Goal: Information Seeking & Learning: Learn about a topic

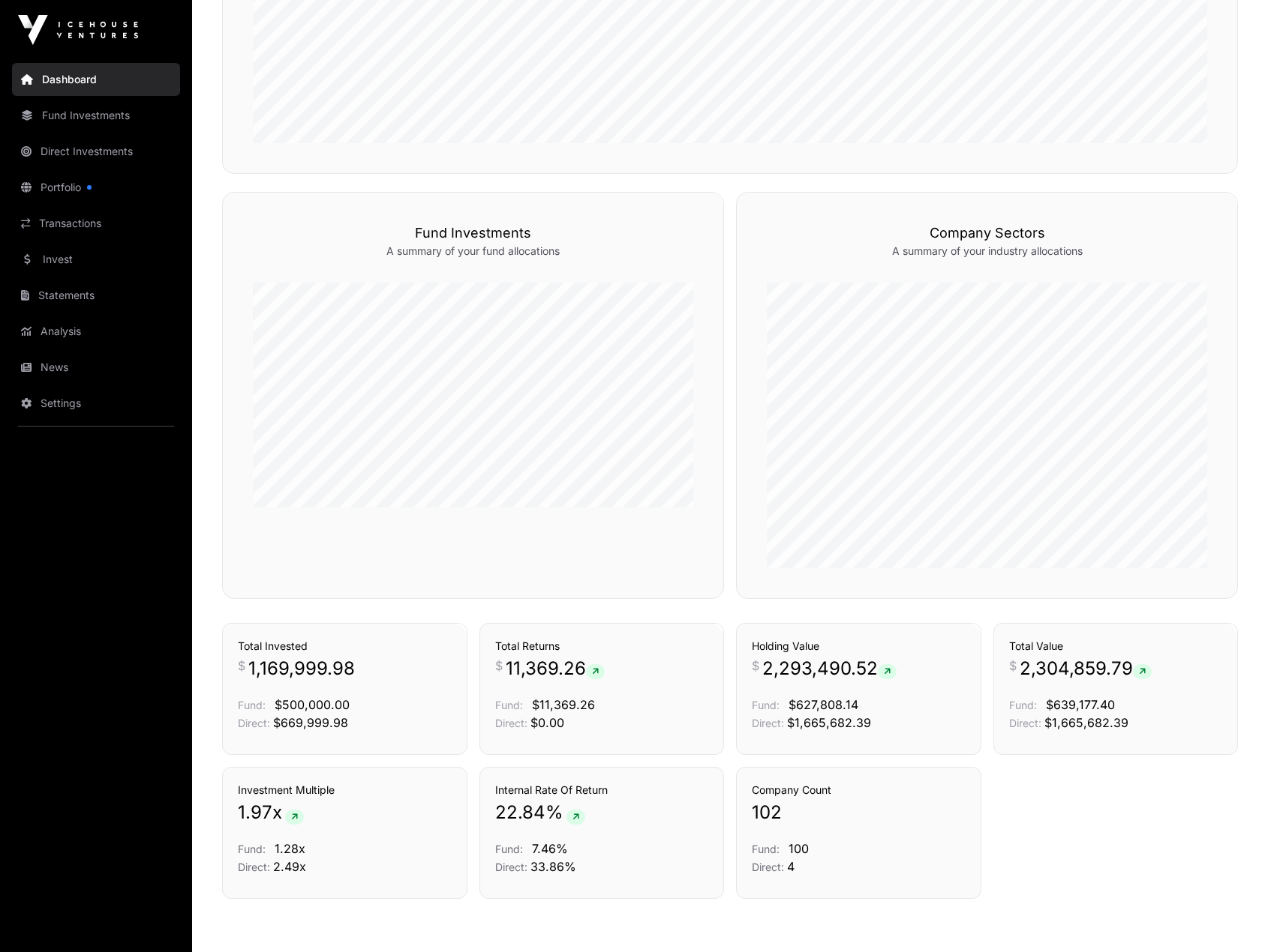
scroll to position [872, 0]
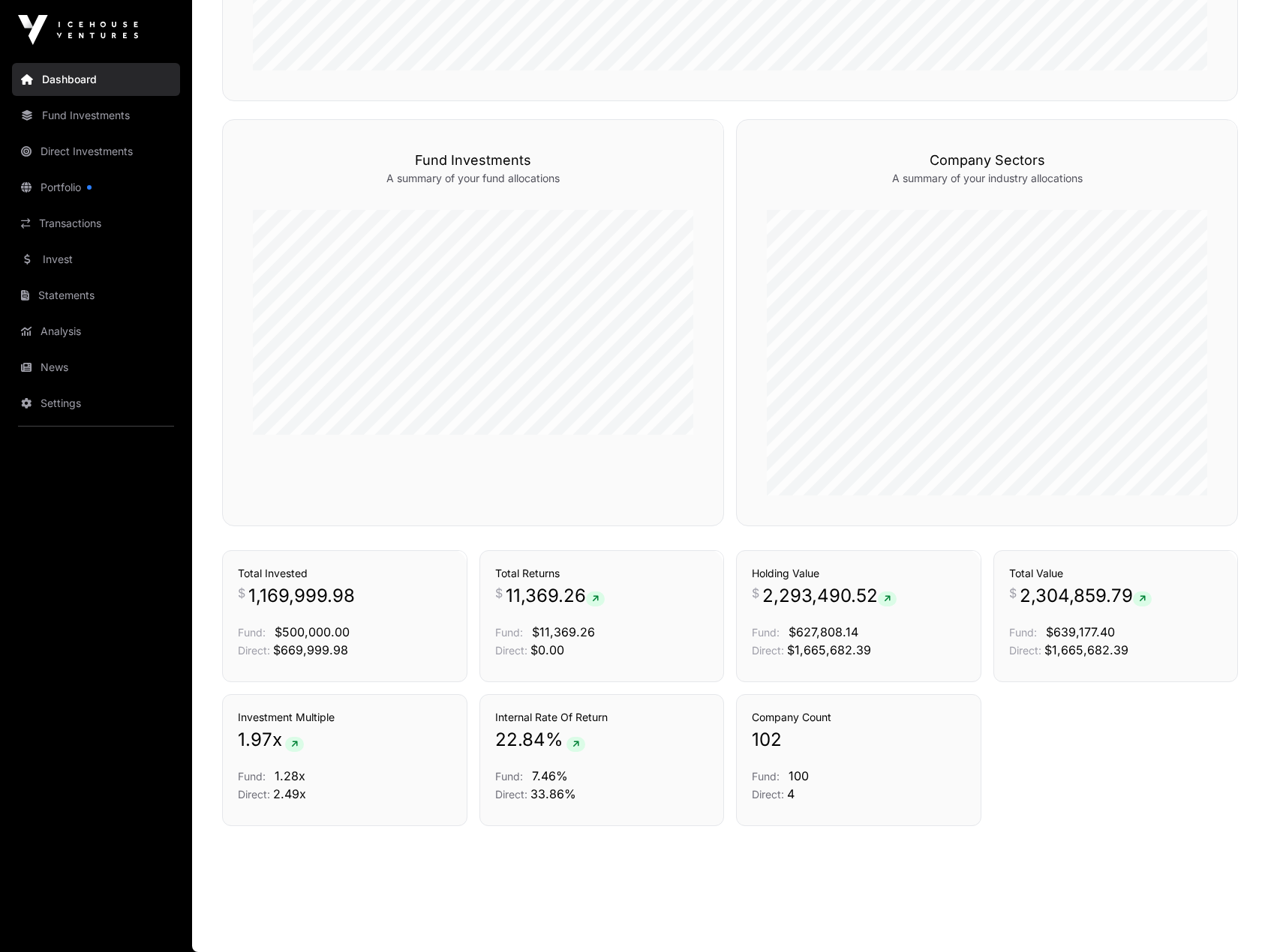
click at [73, 224] on link "Transactions" at bounding box center [96, 223] width 168 height 33
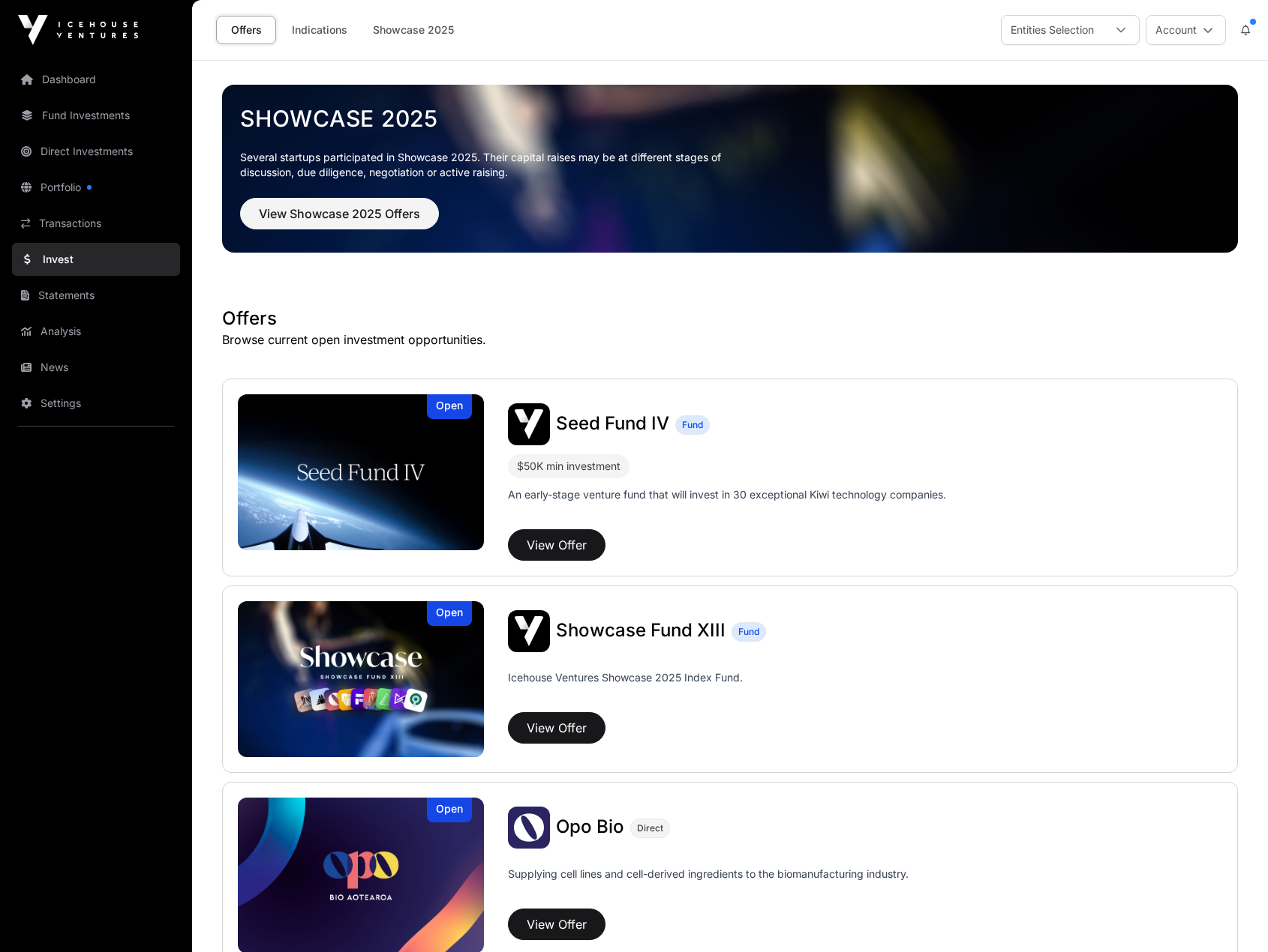
click at [1091, 27] on div "Entities Selection" at bounding box center [1052, 29] width 101 height 29
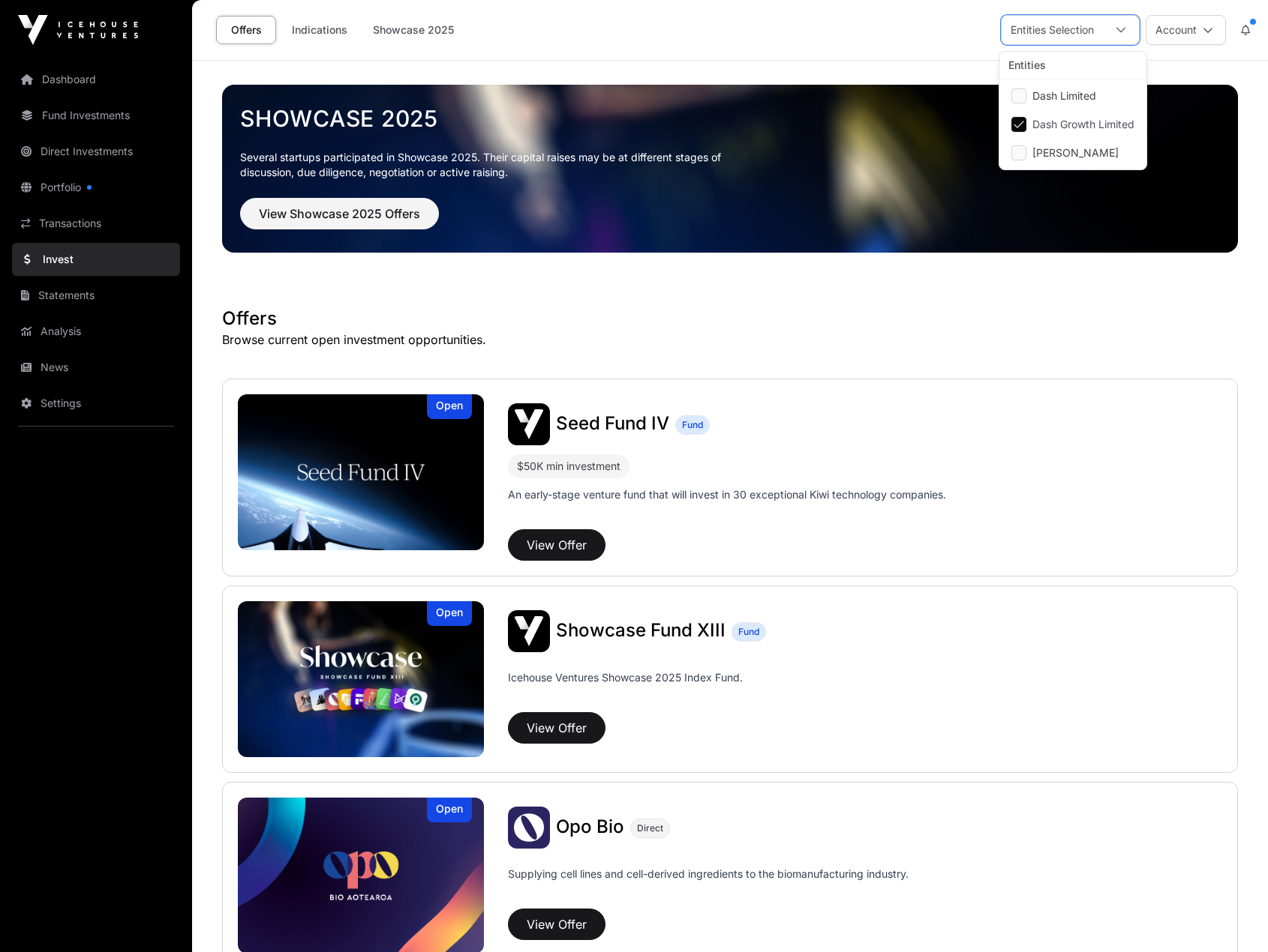
scroll to position [15, 10]
click at [1177, 36] on button "Account" at bounding box center [1185, 29] width 80 height 30
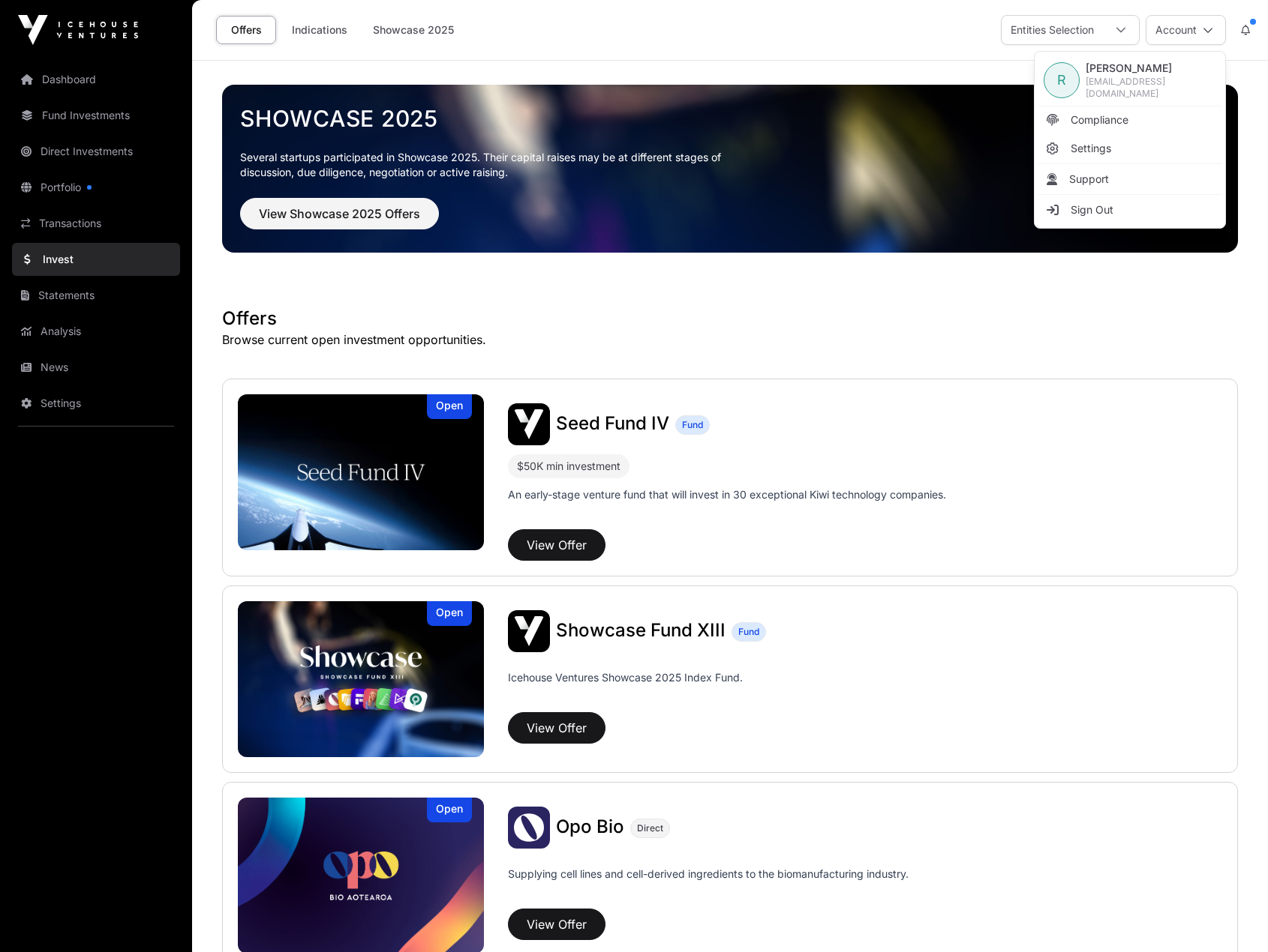
click at [65, 232] on link "Transactions" at bounding box center [96, 223] width 168 height 33
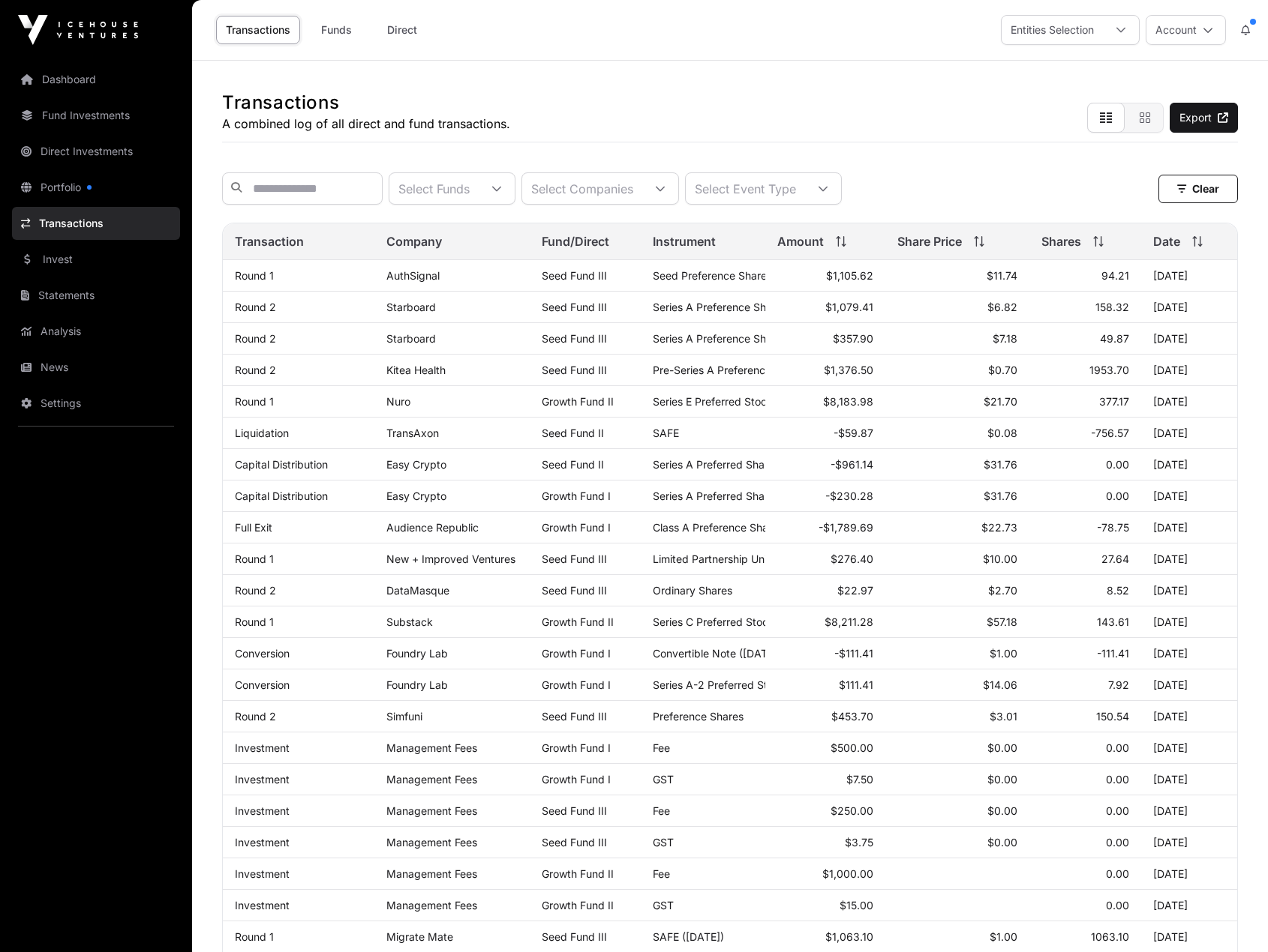
click at [515, 187] on div at bounding box center [496, 189] width 36 height 31
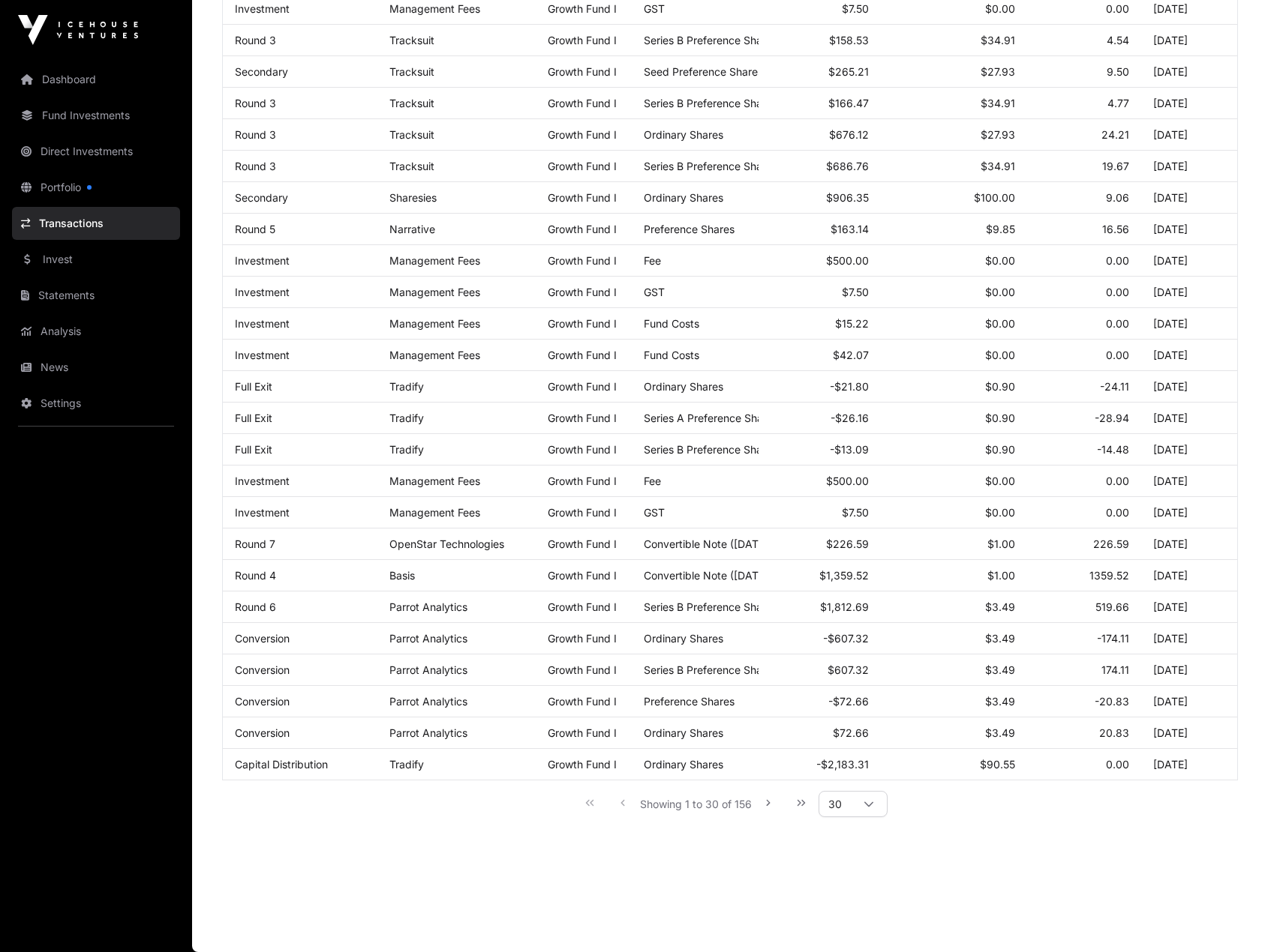
scroll to position [435, 0]
click at [863, 795] on div at bounding box center [868, 804] width 36 height 25
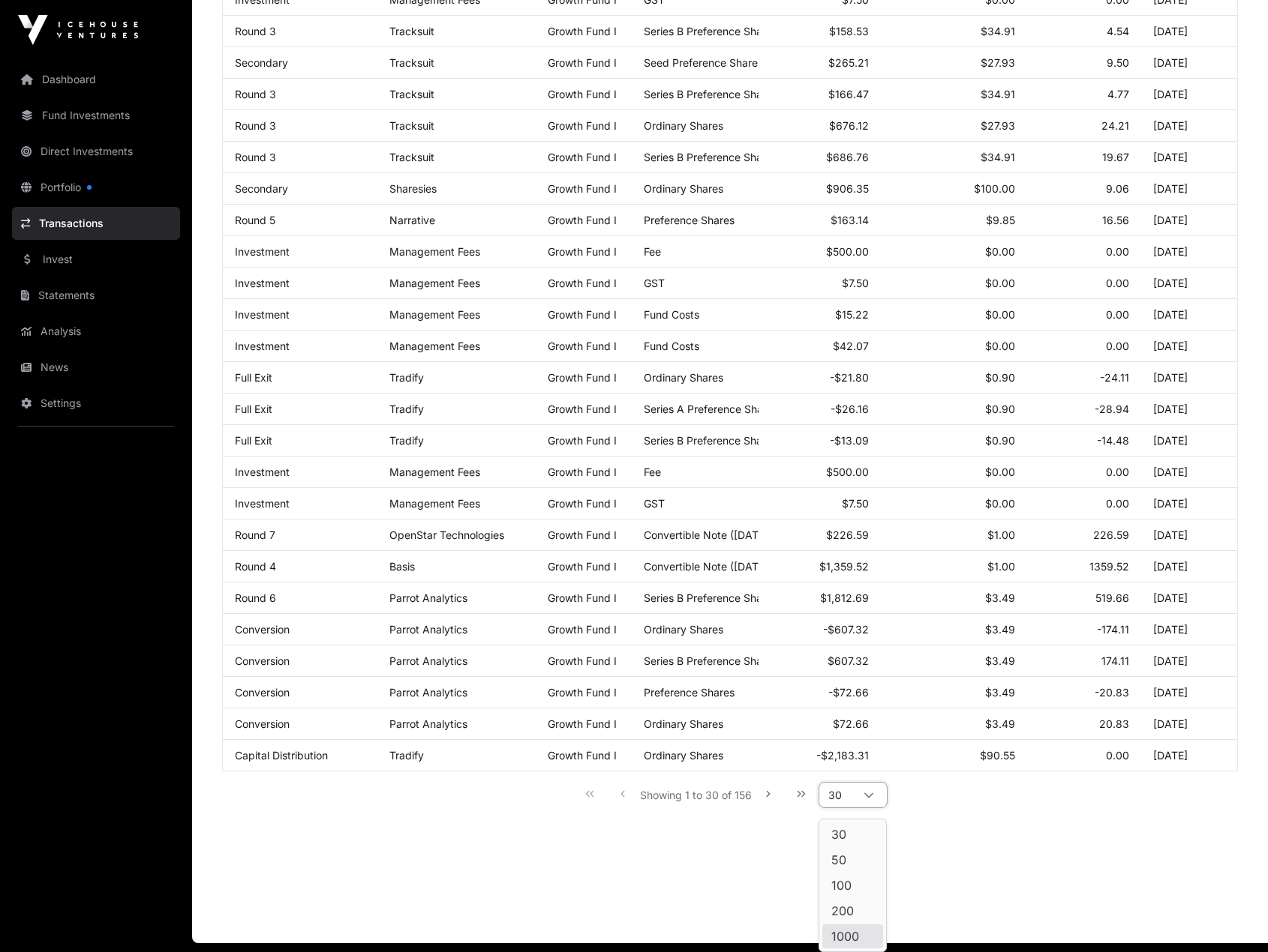
click at [864, 932] on li "1000" at bounding box center [852, 936] width 61 height 24
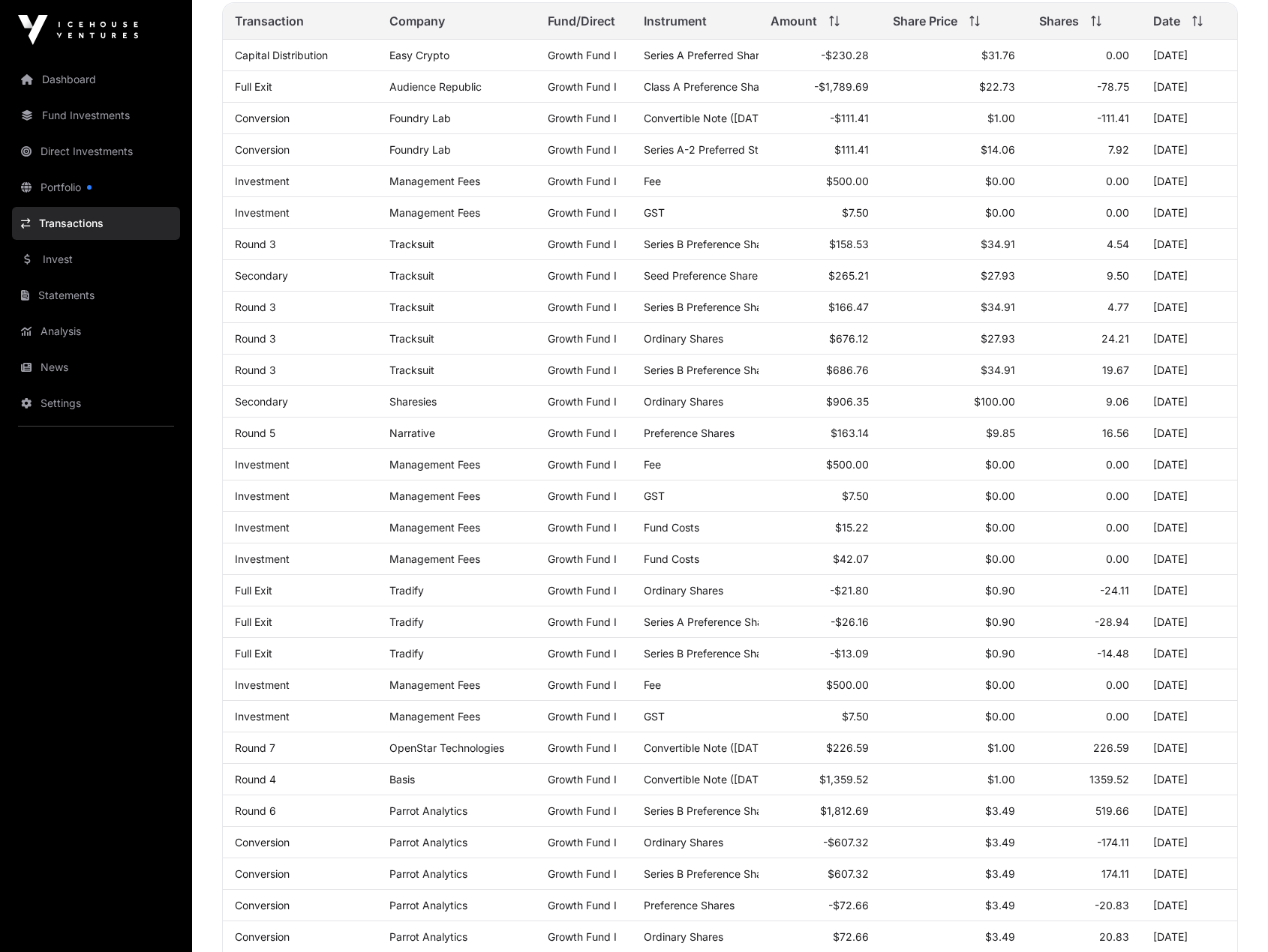
scroll to position [0, 0]
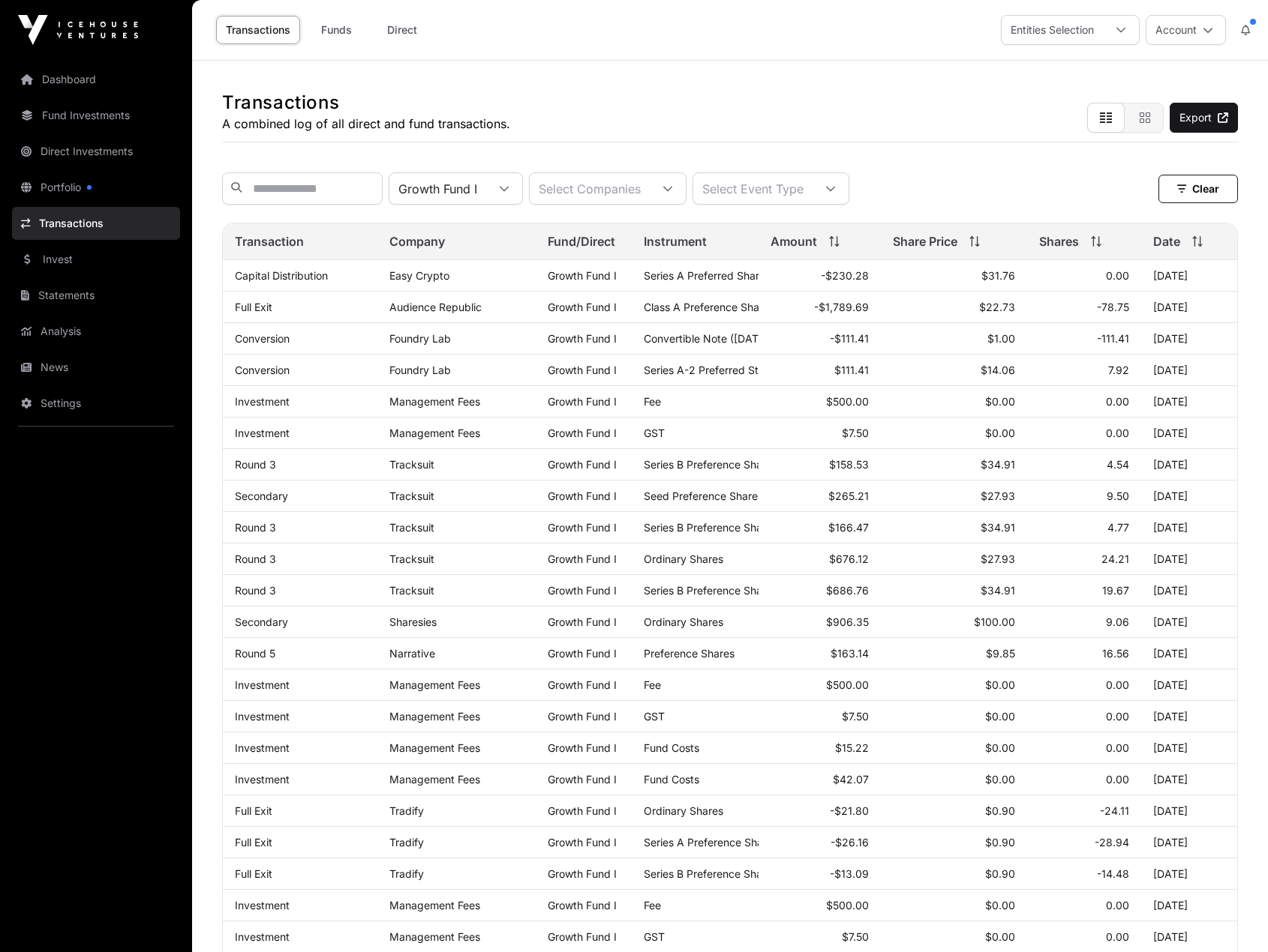
click at [848, 190] on div at bounding box center [830, 189] width 36 height 31
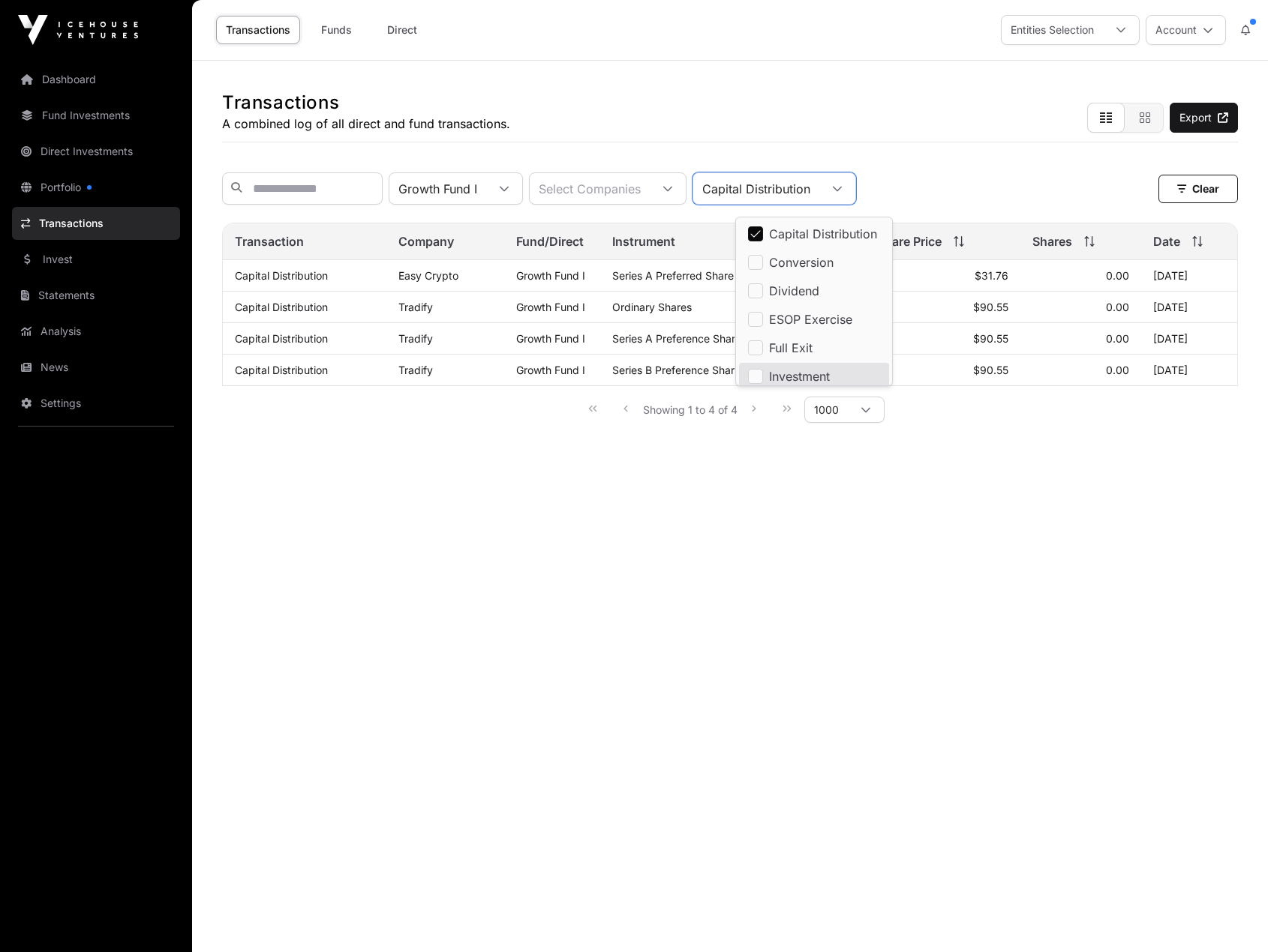
scroll to position [5, 0]
click at [766, 376] on li "Investment" at bounding box center [813, 372] width 150 height 27
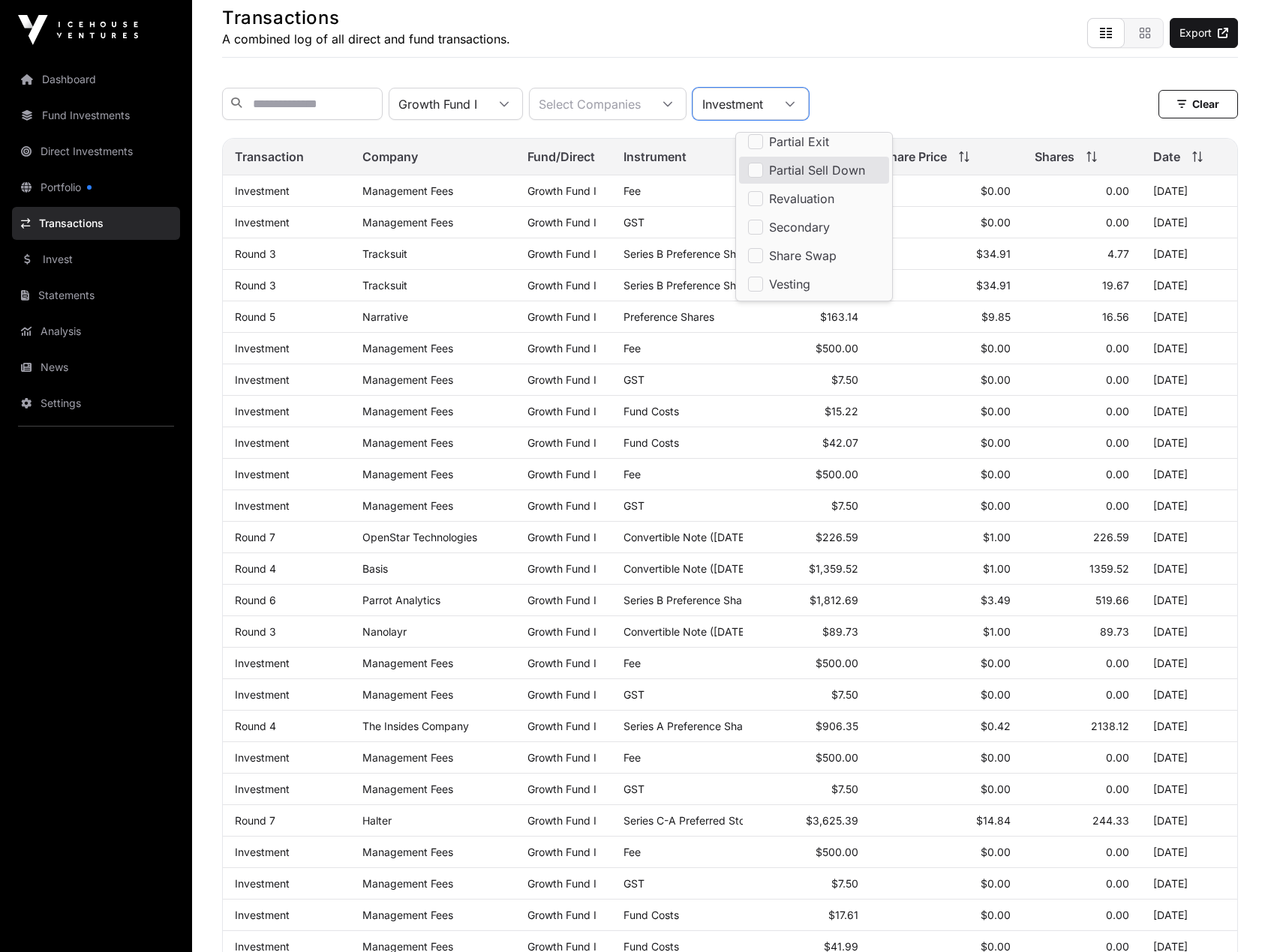
scroll to position [0, 0]
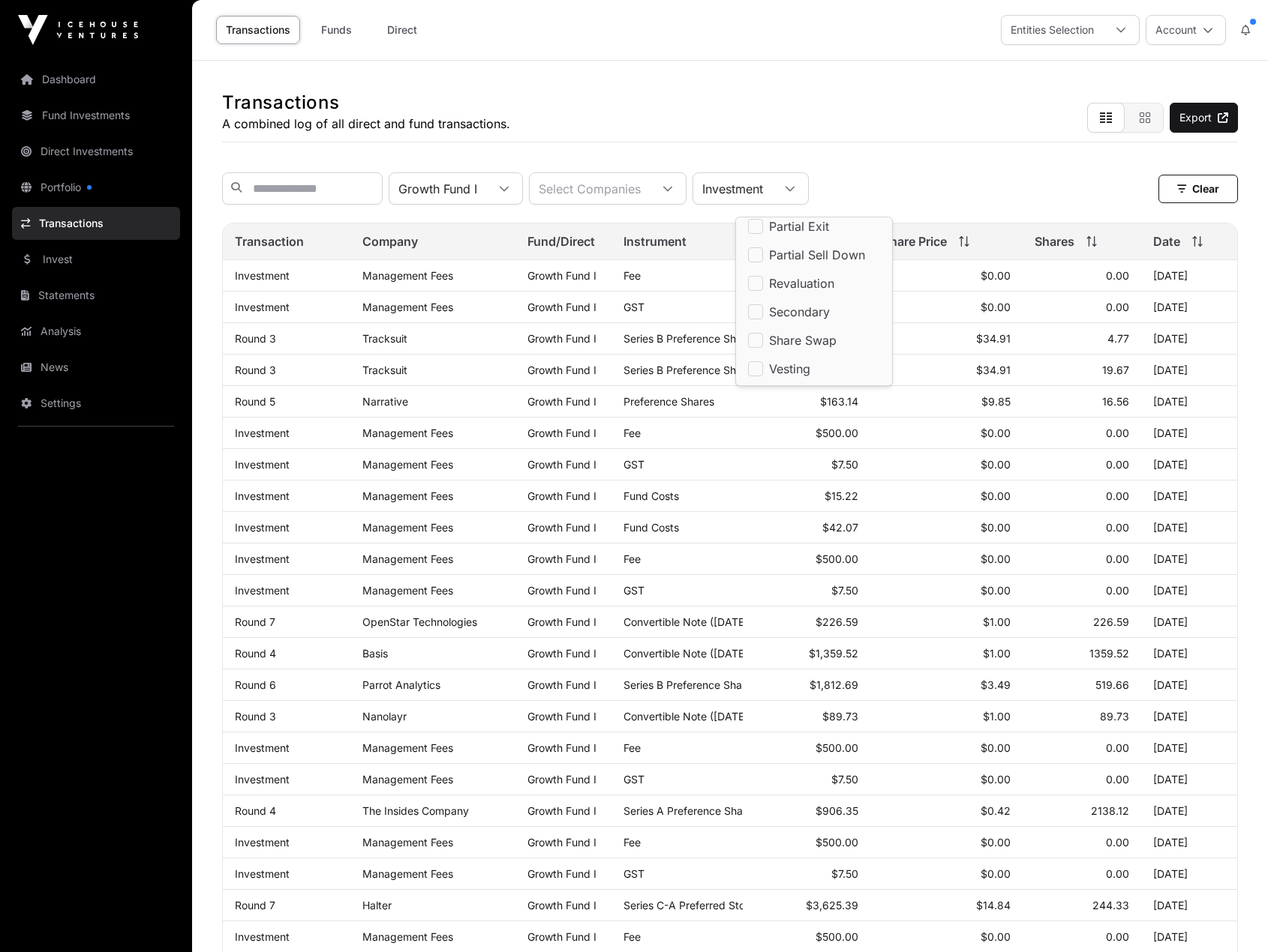
click at [340, 28] on link "Funds" at bounding box center [336, 29] width 60 height 29
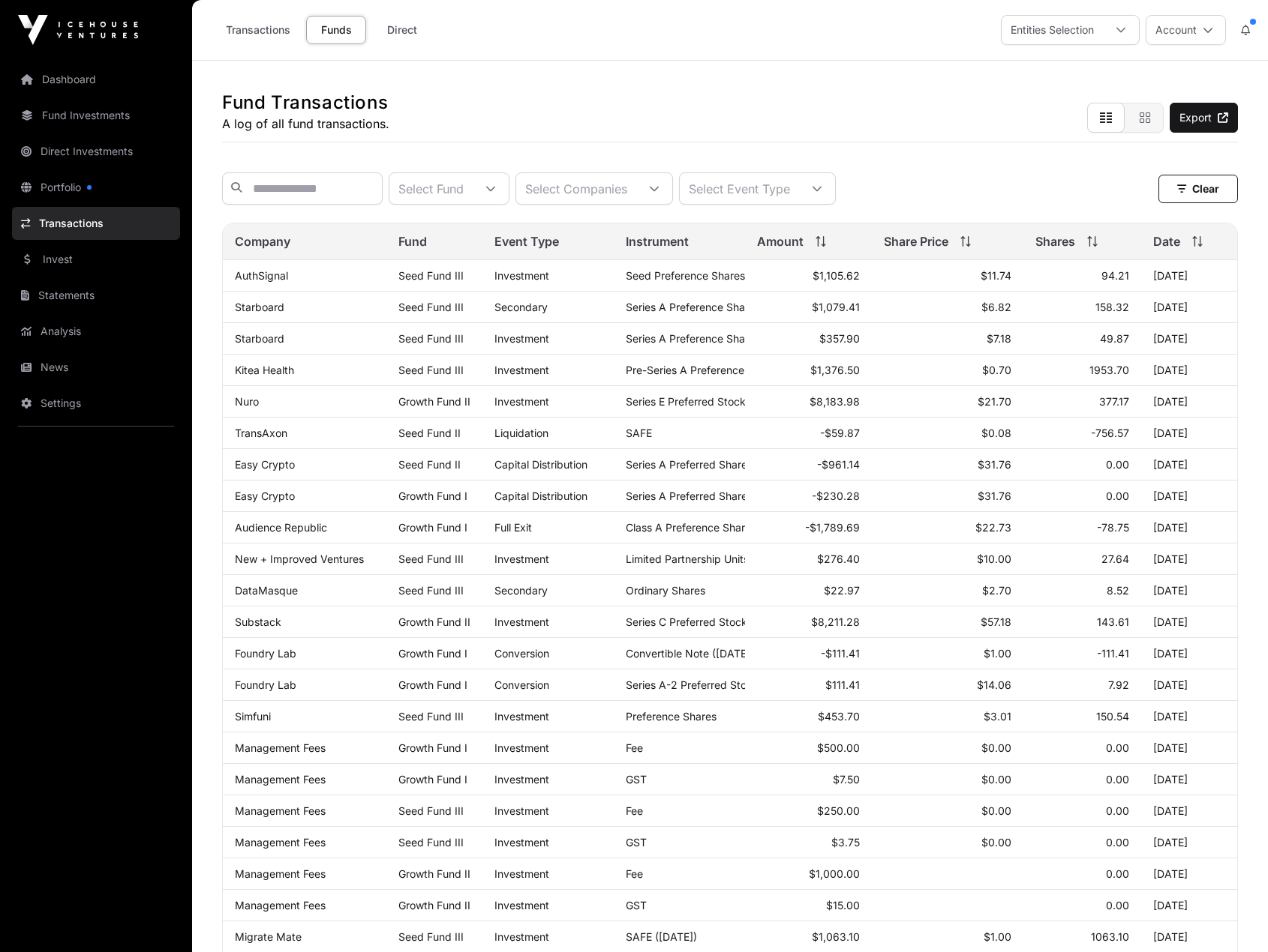
click at [835, 194] on div at bounding box center [817, 189] width 36 height 31
click at [495, 194] on icon at bounding box center [491, 189] width 11 height 11
click at [502, 235] on span "Growth Fund I" at bounding box center [503, 234] width 79 height 12
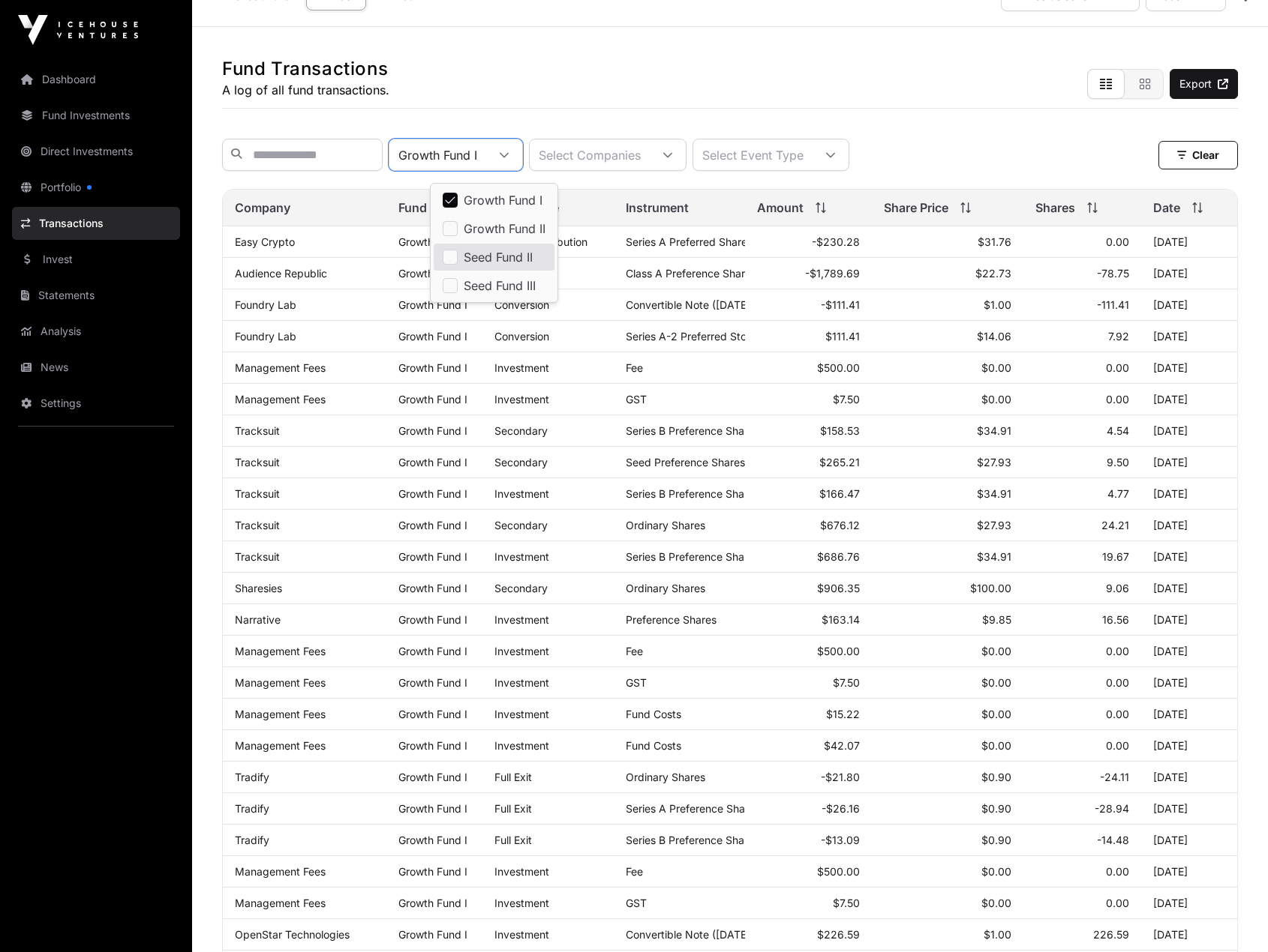
scroll to position [0, 0]
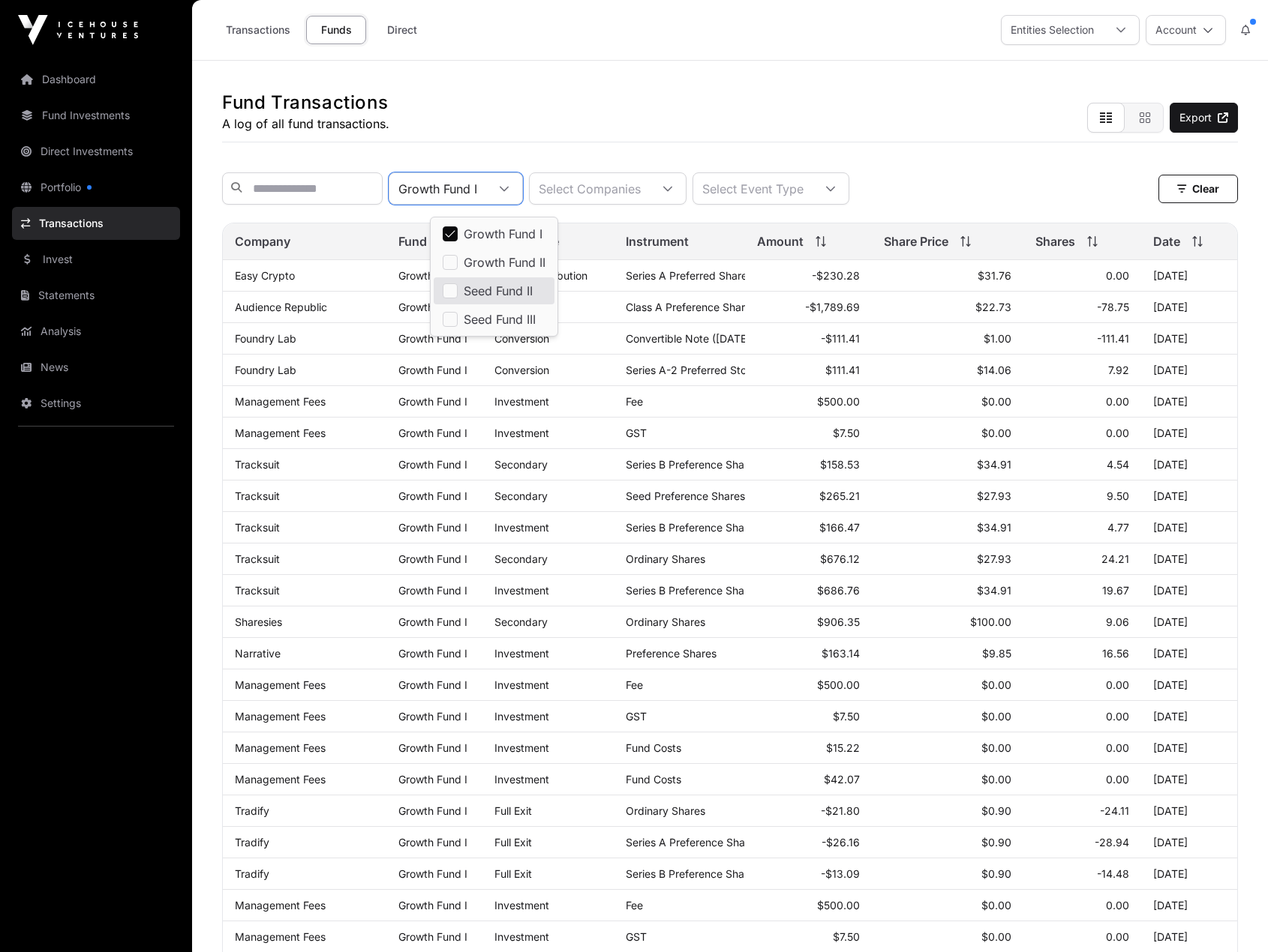
click at [848, 194] on div at bounding box center [830, 189] width 36 height 31
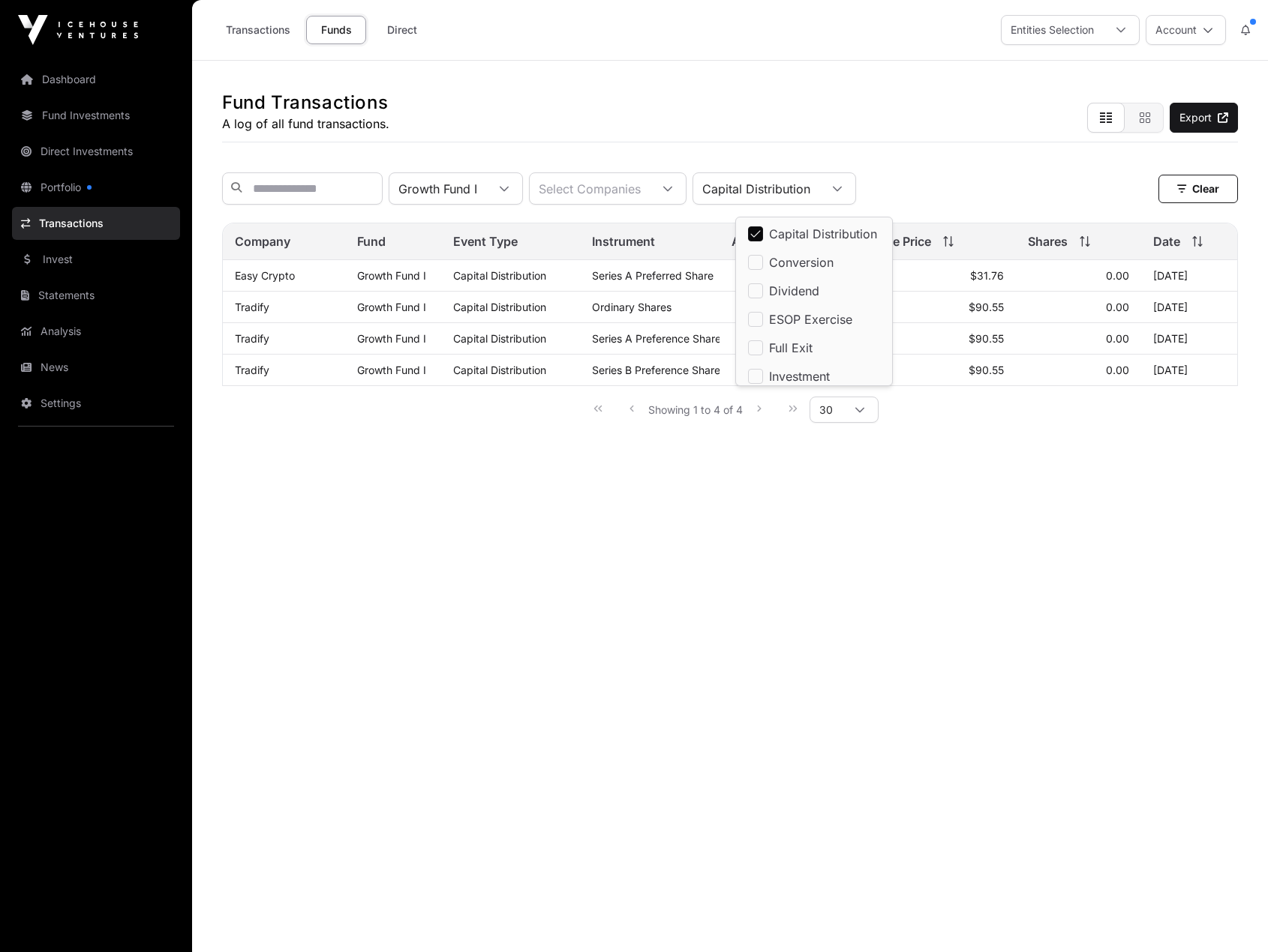
click at [750, 523] on main "Fund Transactions A log of all fund transactions. Export Growth Fund I Select C…" at bounding box center [730, 537] width 1076 height 952
click at [54, 191] on link "Portfolio" at bounding box center [96, 187] width 168 height 33
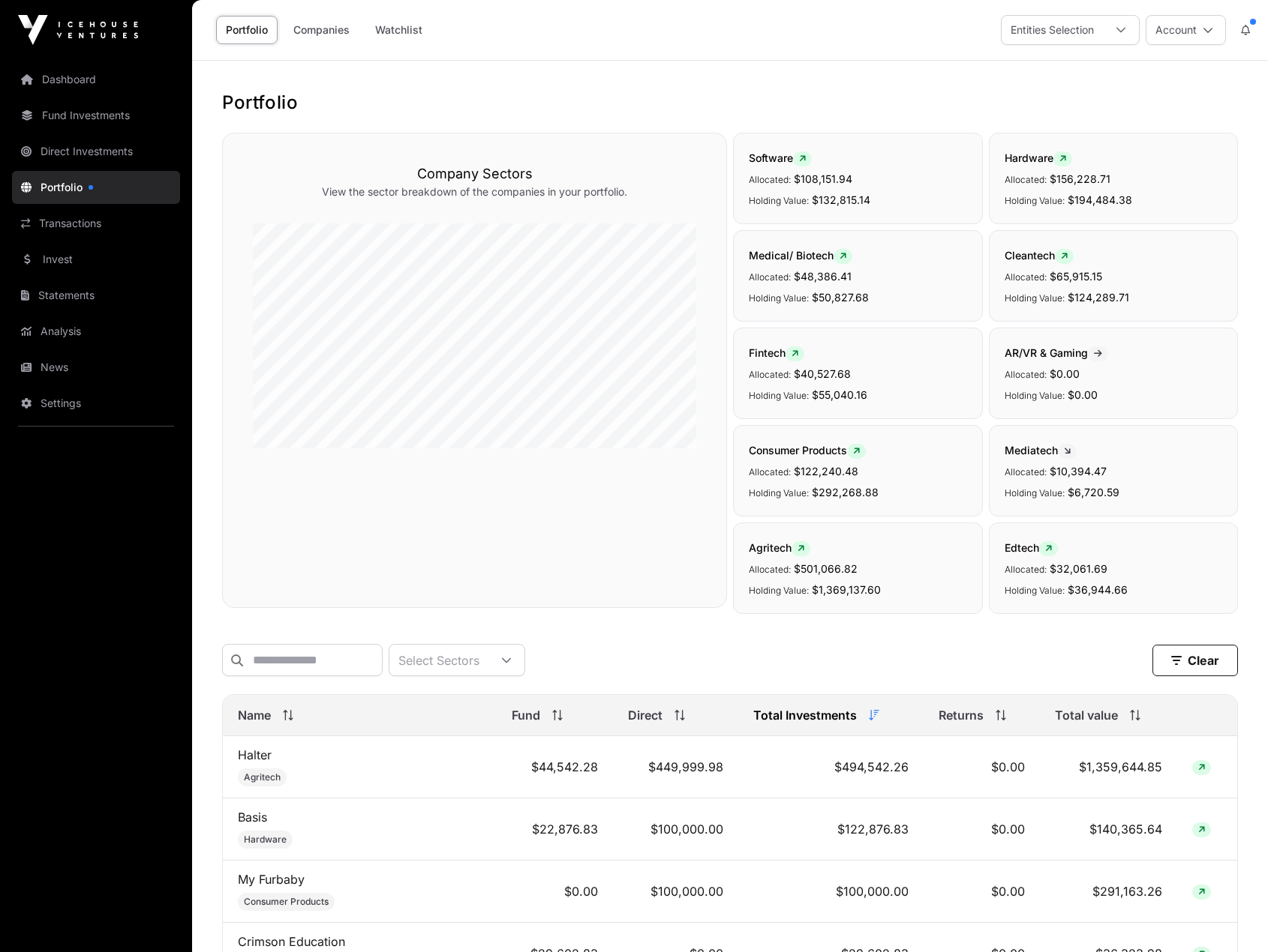
click at [79, 126] on link "Fund Investments" at bounding box center [96, 115] width 168 height 33
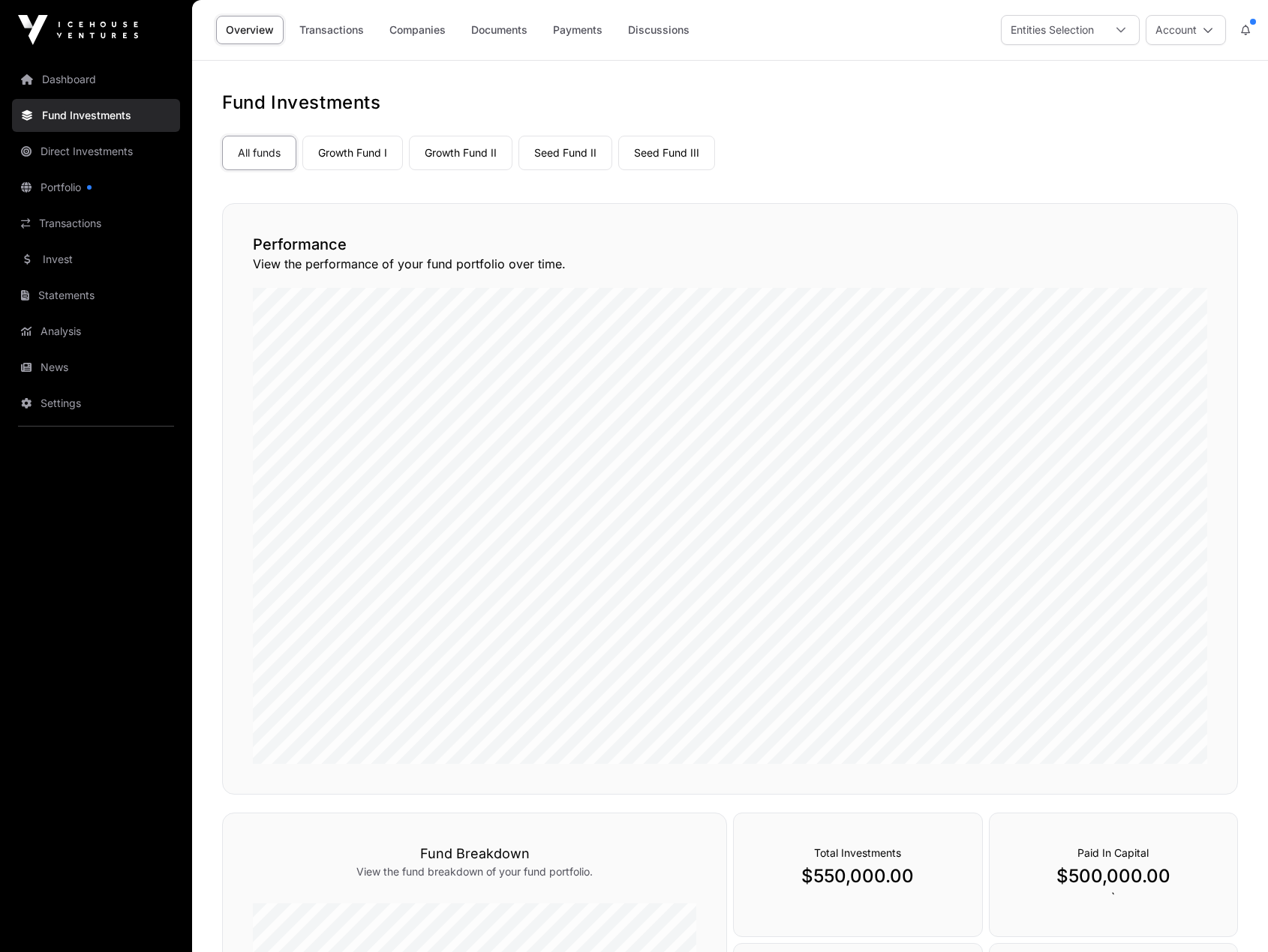
click at [353, 163] on link "Growth Fund I" at bounding box center [353, 153] width 100 height 35
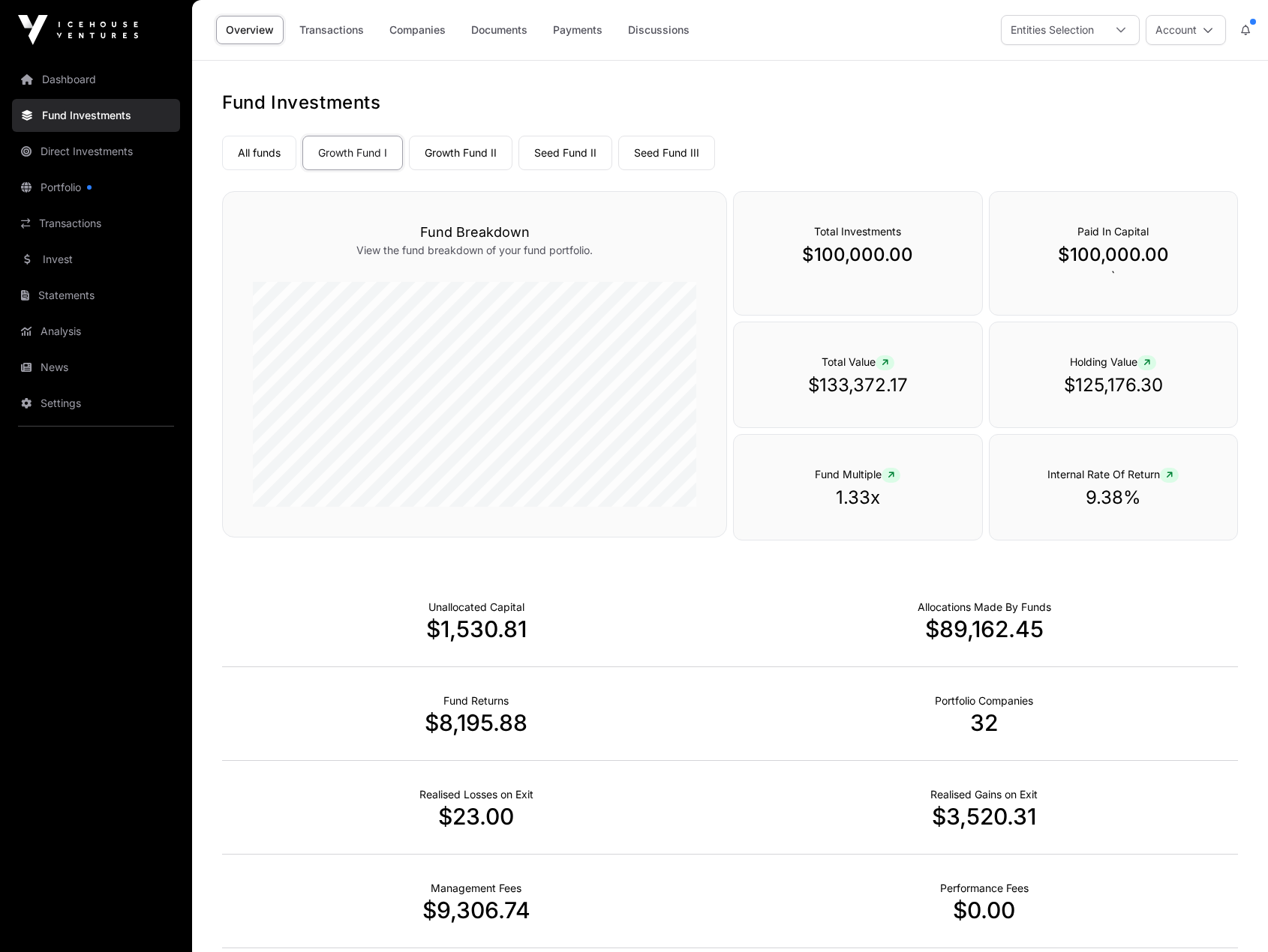
click at [894, 242] on div "Total Investments $100,000.00" at bounding box center [857, 253] width 249 height 124
click at [877, 271] on div "Total Investments $100,000.00" at bounding box center [857, 253] width 249 height 124
click at [1114, 254] on p "$100,000.00" at bounding box center [1113, 255] width 188 height 24
click at [1104, 265] on p "$100,000.00" at bounding box center [1113, 255] width 188 height 24
click at [462, 153] on link "Growth Fund II" at bounding box center [461, 153] width 103 height 35
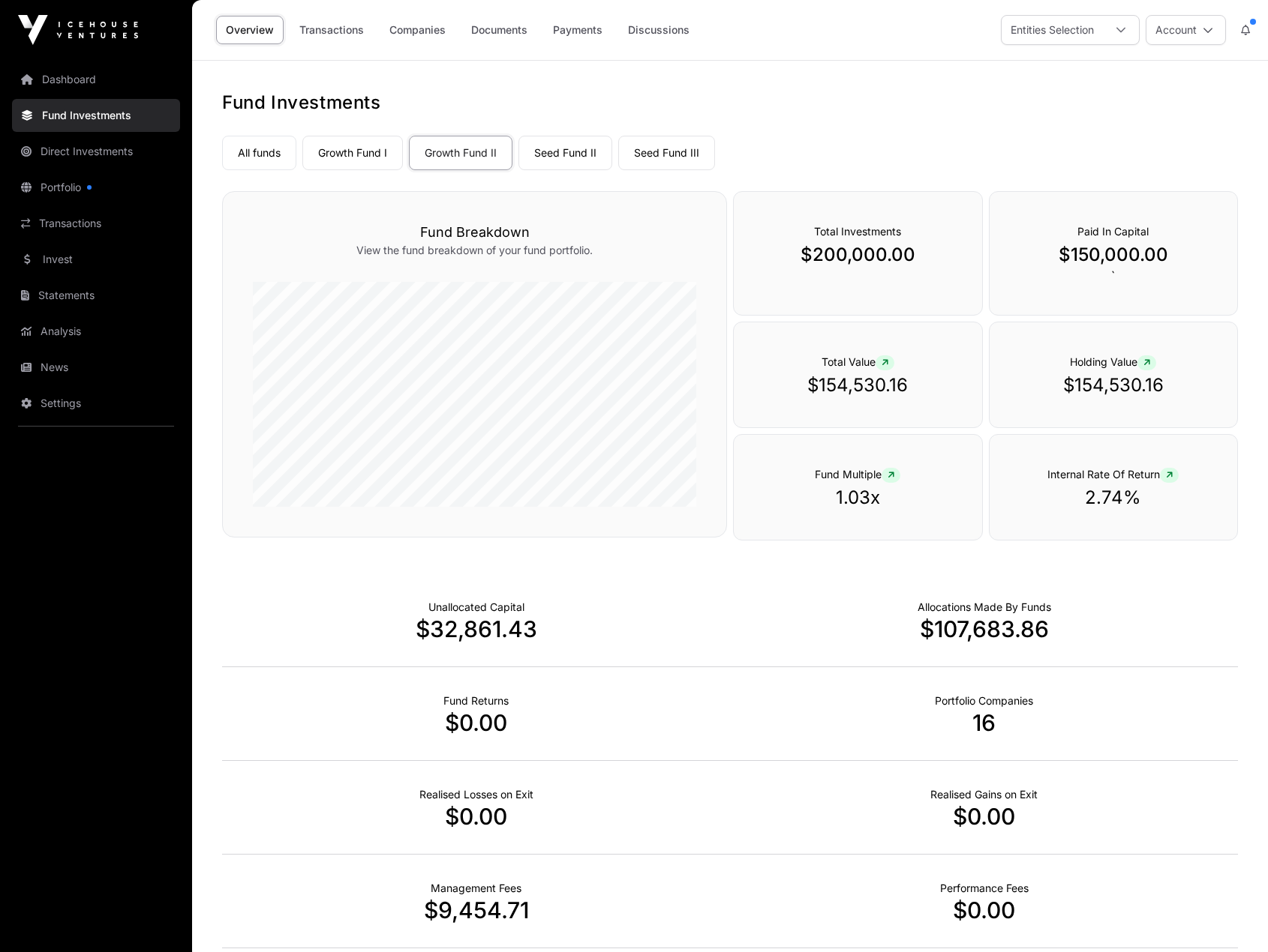
click at [561, 147] on link "Seed Fund II" at bounding box center [565, 153] width 93 height 35
click at [669, 155] on link "Seed Fund III" at bounding box center [666, 153] width 96 height 35
click at [336, 154] on link "Growth Fund I" at bounding box center [353, 153] width 100 height 35
click at [349, 28] on link "Transactions" at bounding box center [331, 29] width 84 height 29
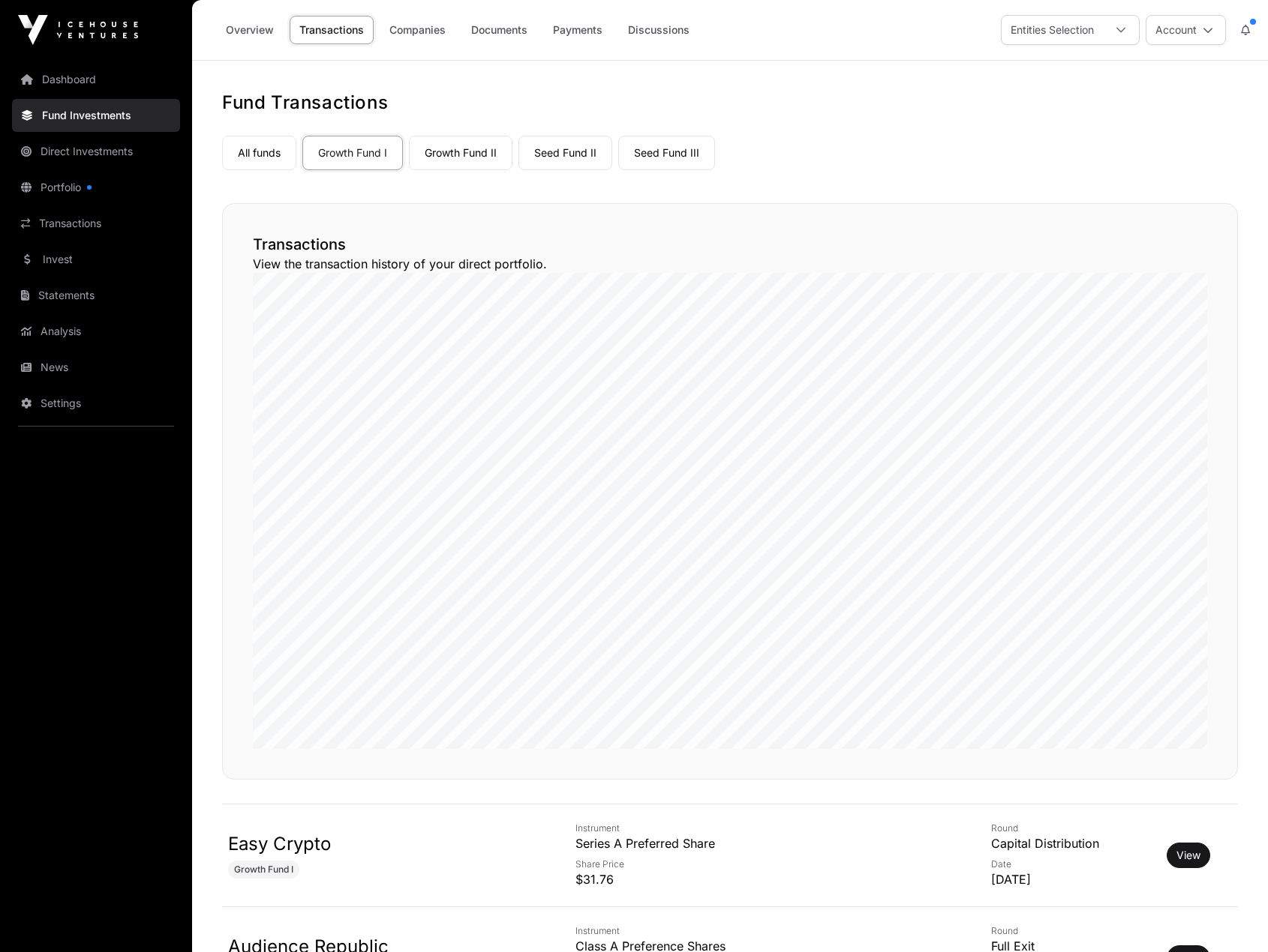
click at [584, 32] on link "Payments" at bounding box center [577, 29] width 69 height 29
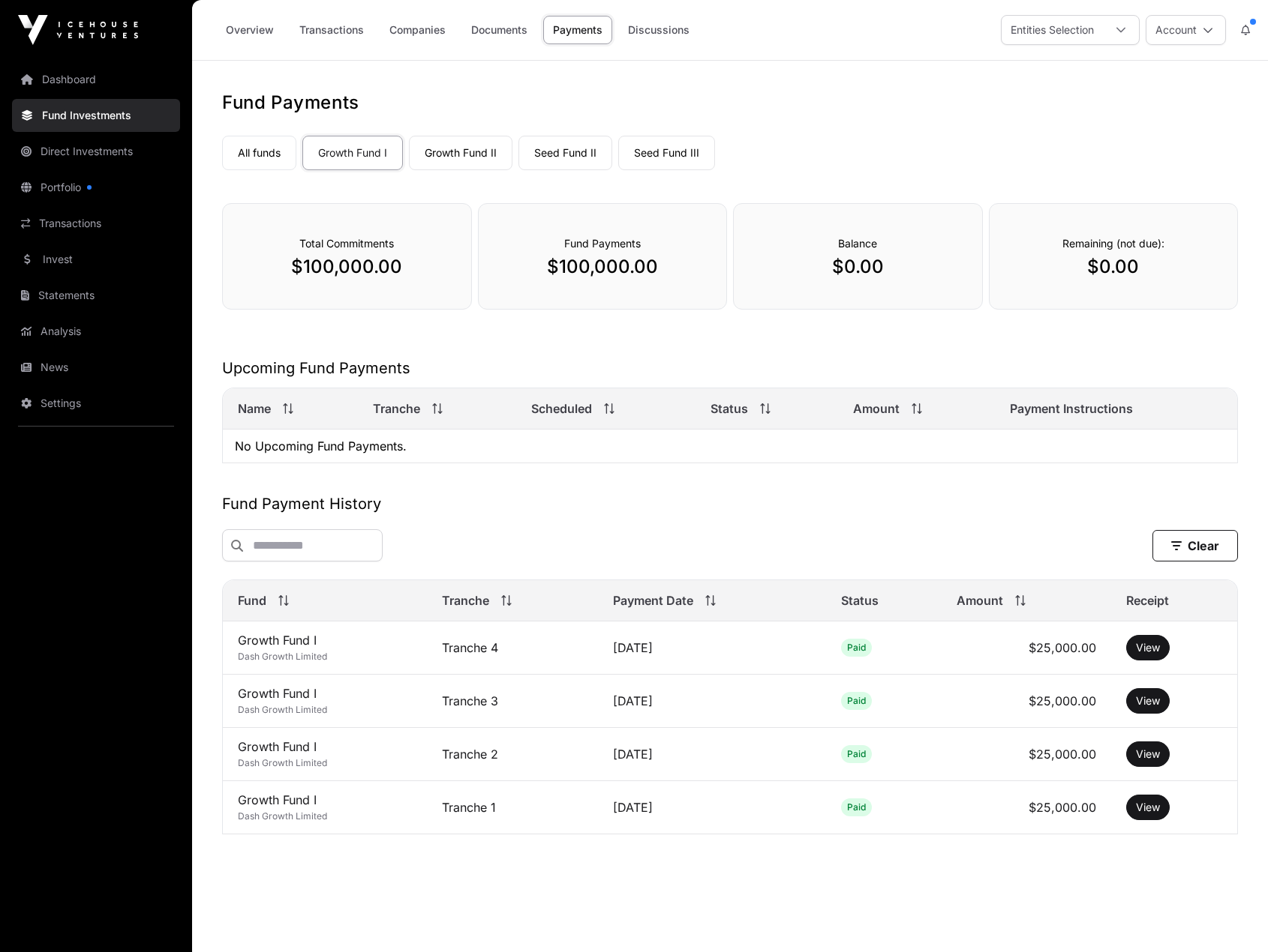
click at [311, 29] on link "Transactions" at bounding box center [331, 29] width 84 height 29
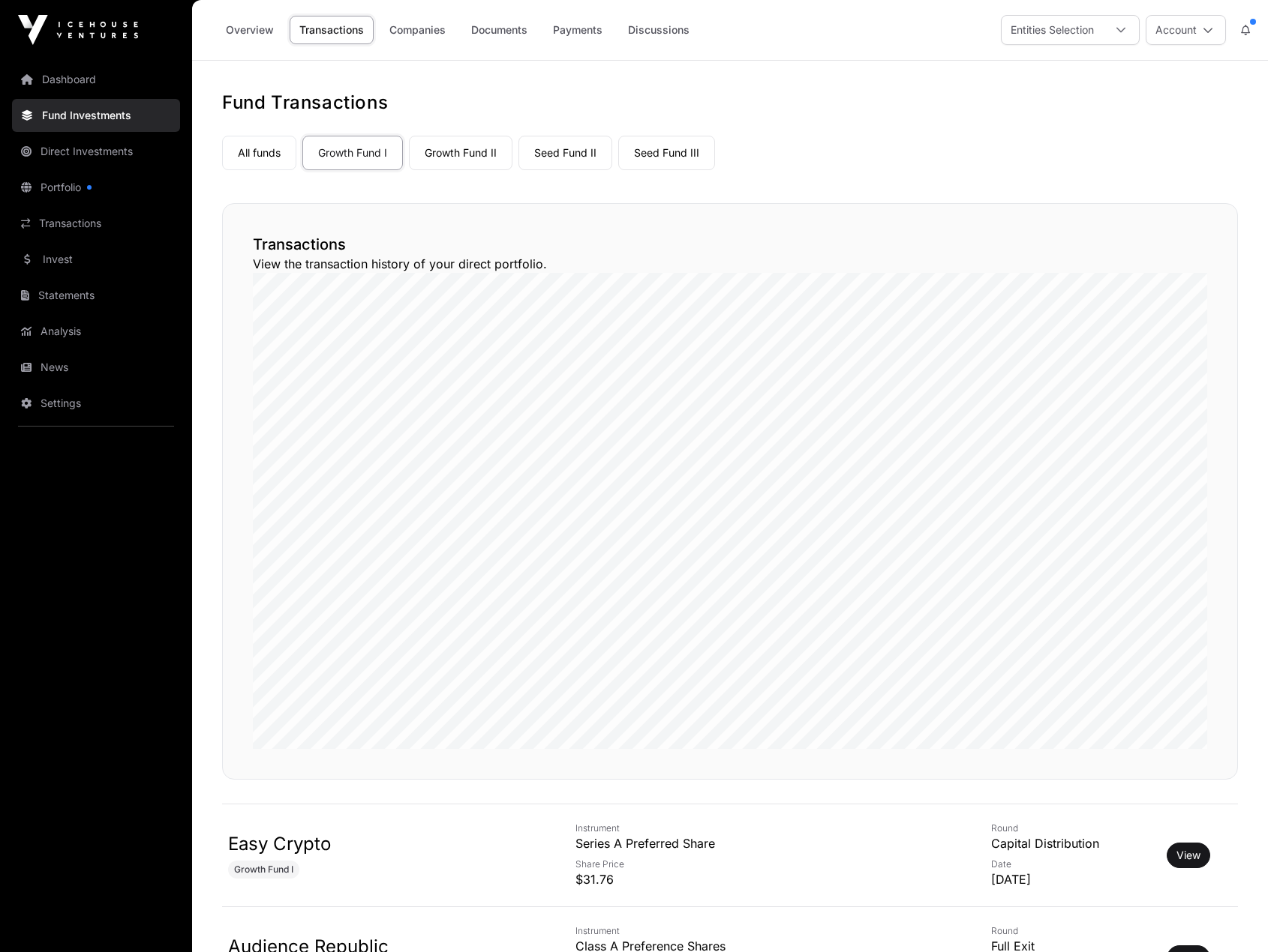
click at [242, 27] on link "Overview" at bounding box center [249, 29] width 67 height 29
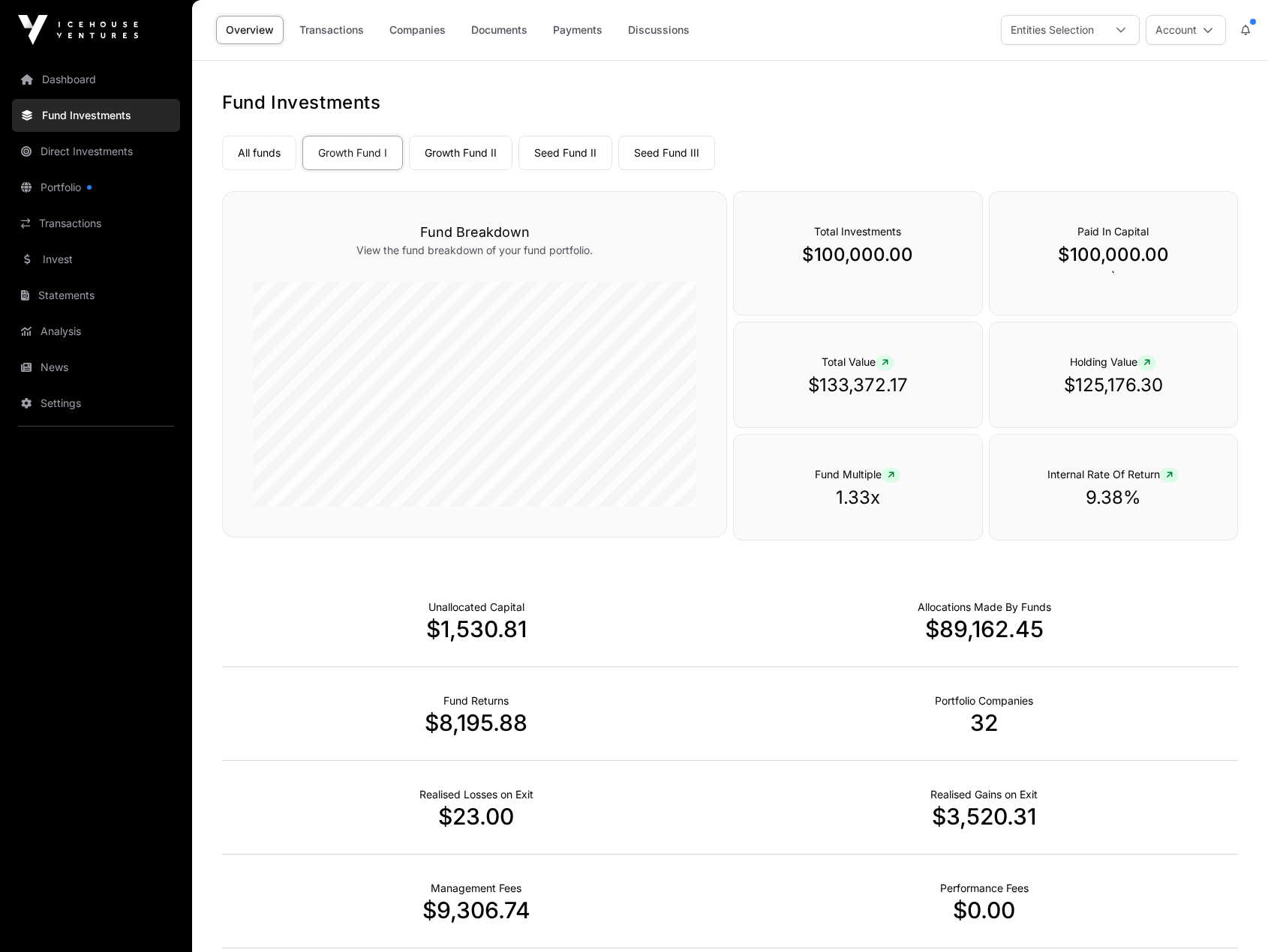
click at [1108, 28] on div at bounding box center [1121, 29] width 36 height 29
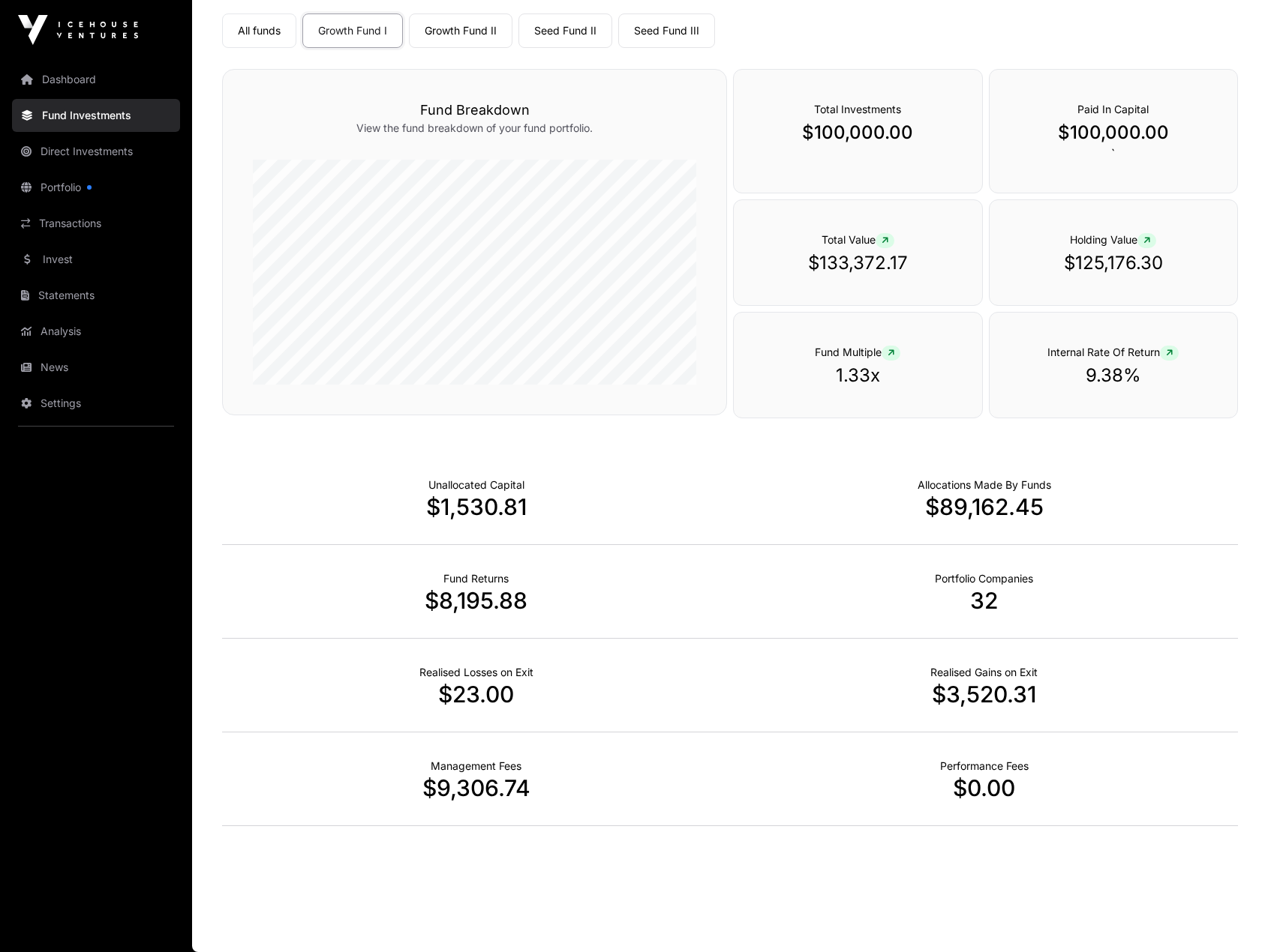
scroll to position [0, 0]
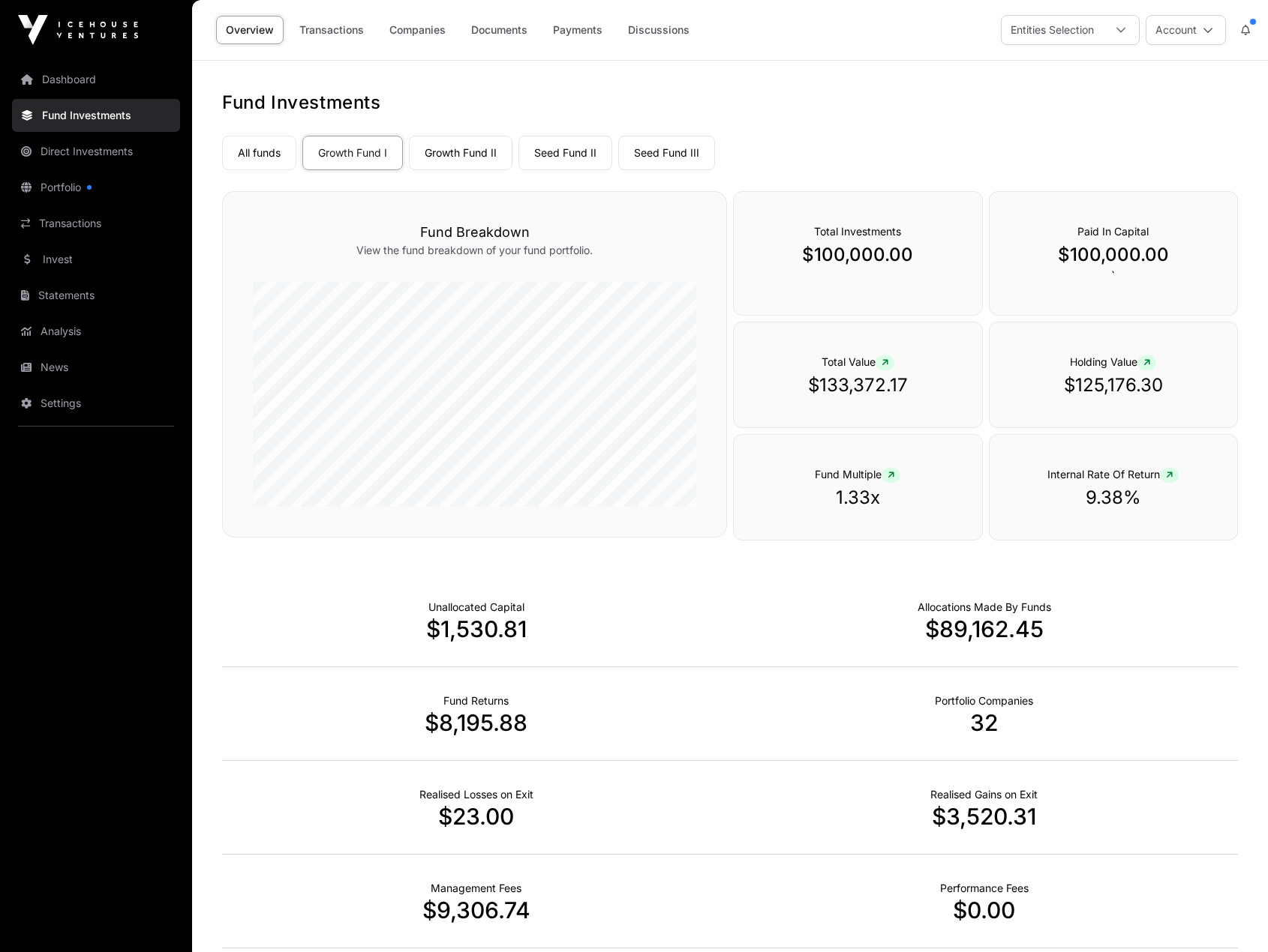
click at [340, 34] on link "Transactions" at bounding box center [331, 29] width 84 height 29
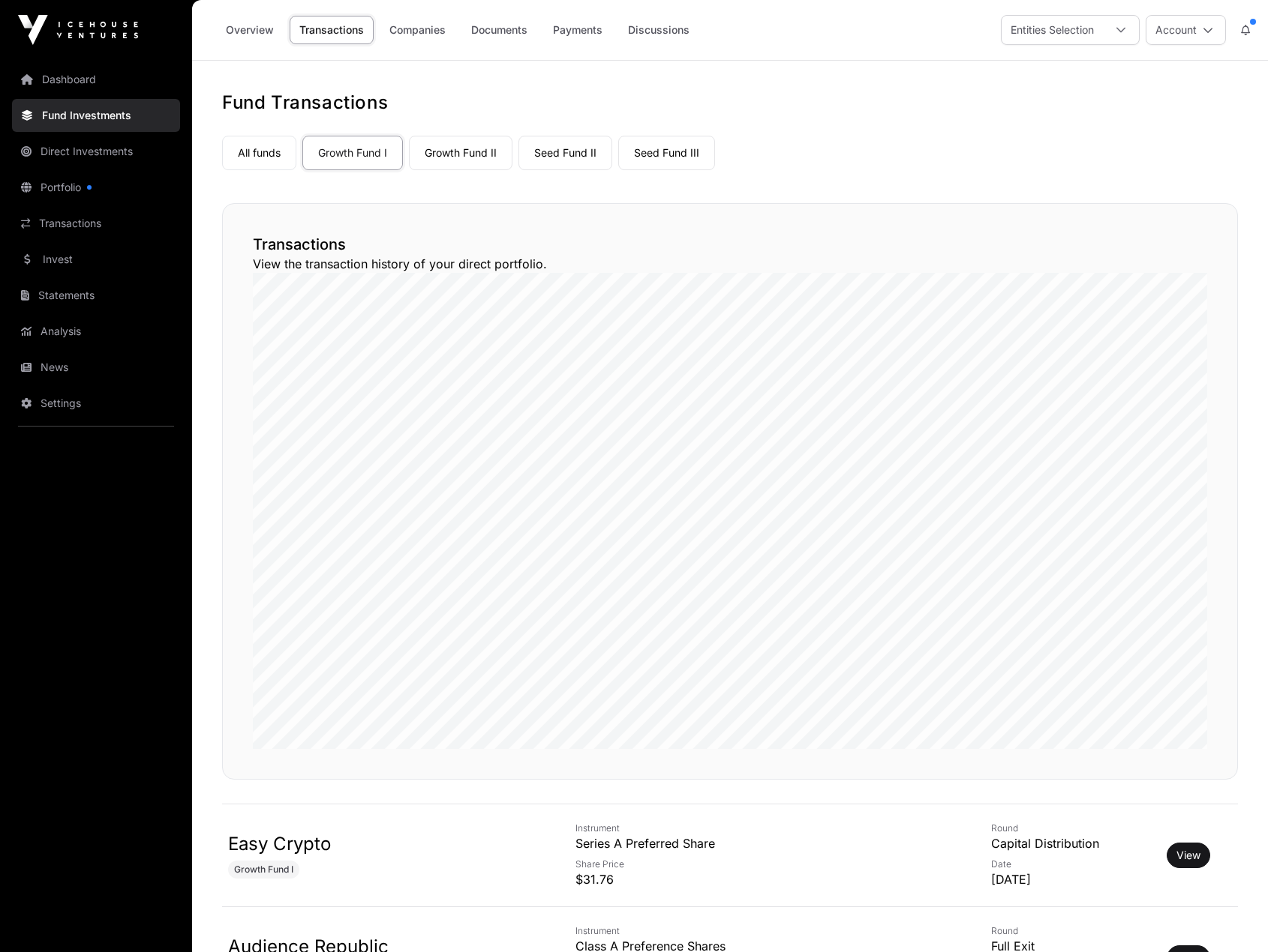
click at [407, 34] on link "Companies" at bounding box center [418, 29] width 76 height 29
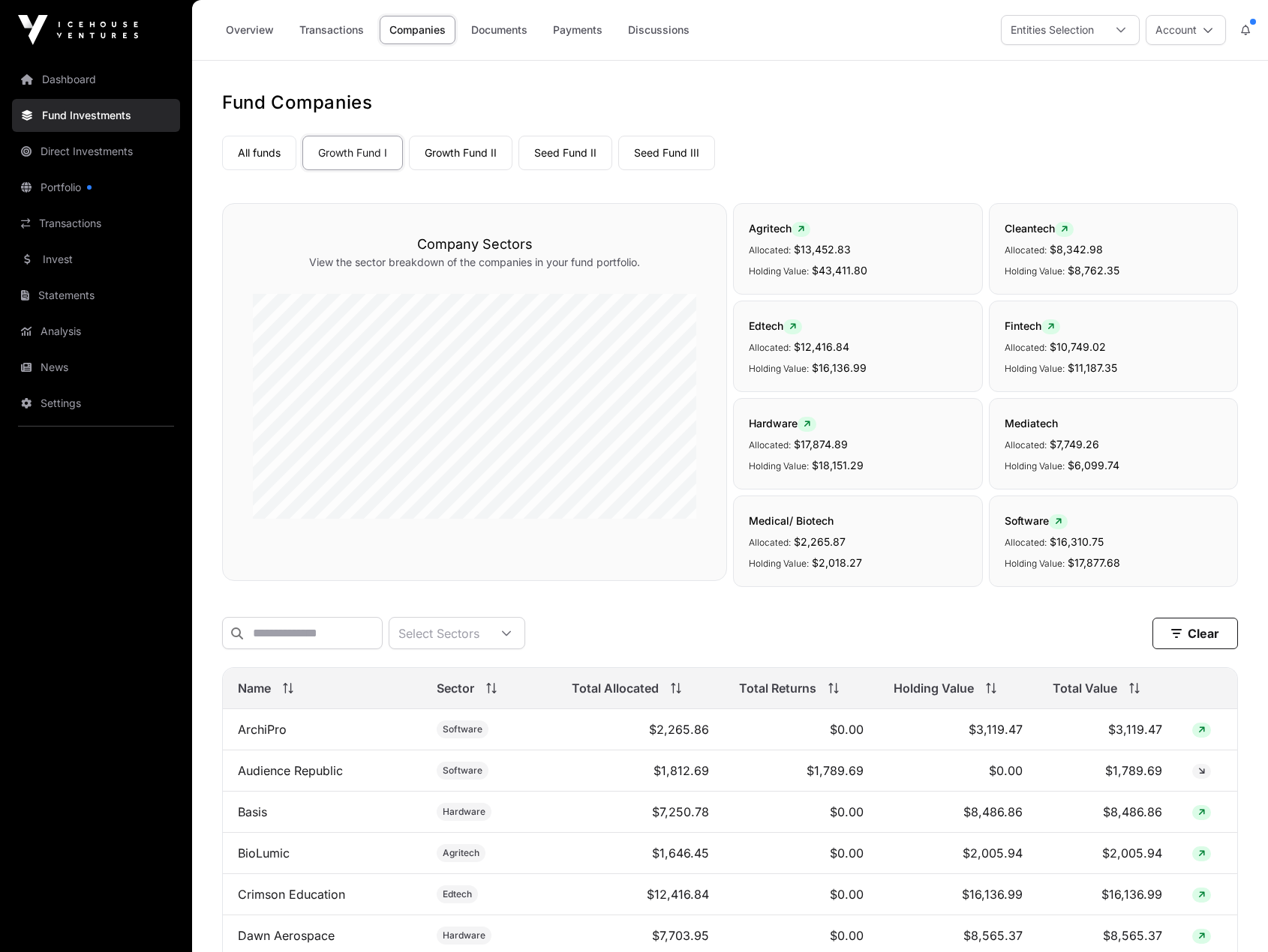
click at [509, 27] on link "Documents" at bounding box center [499, 29] width 76 height 29
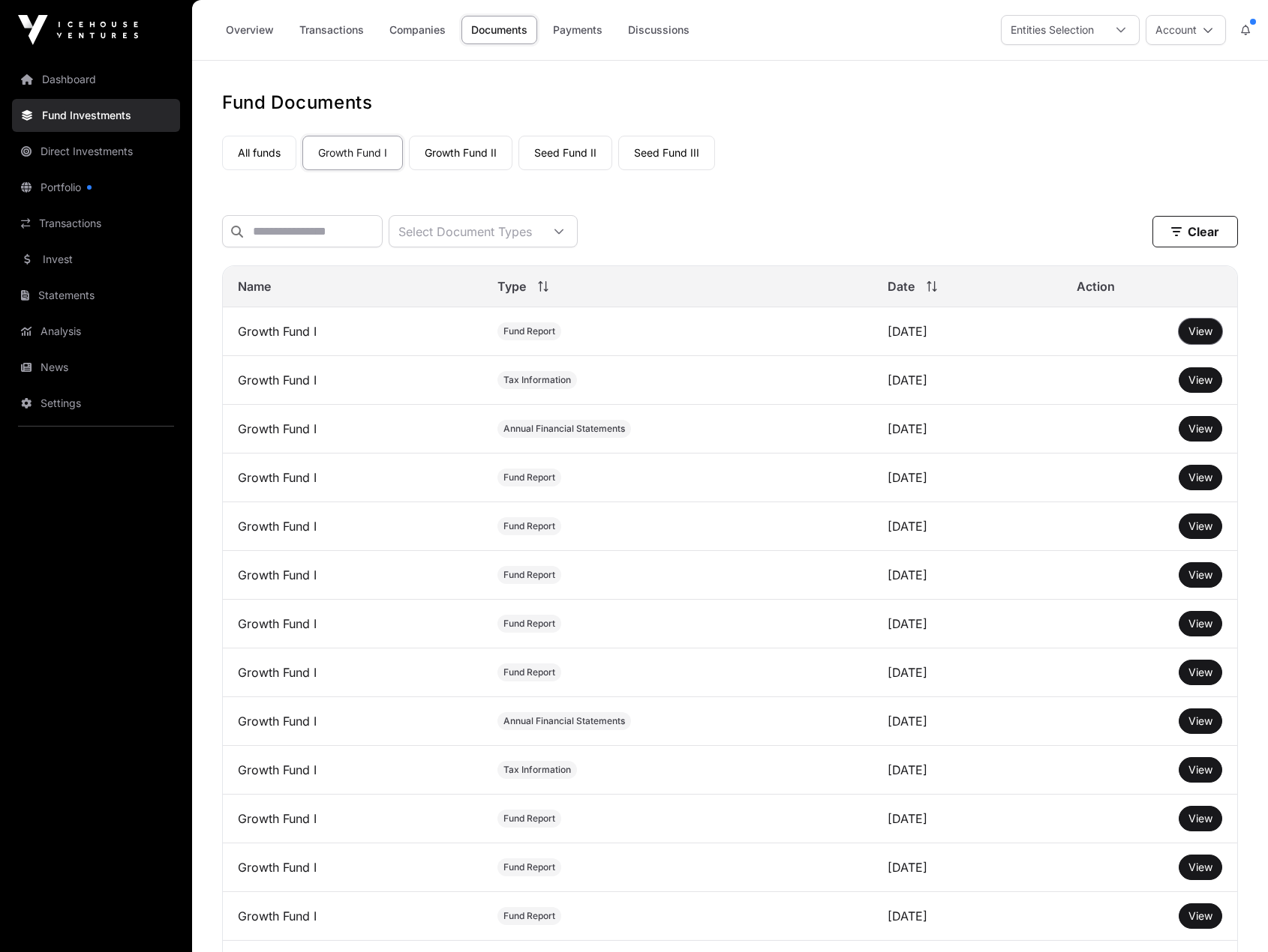
click at [1212, 344] on button "View" at bounding box center [1200, 331] width 43 height 25
click at [1200, 337] on span "View" at bounding box center [1200, 331] width 24 height 13
